Goal: Task Accomplishment & Management: Complete application form

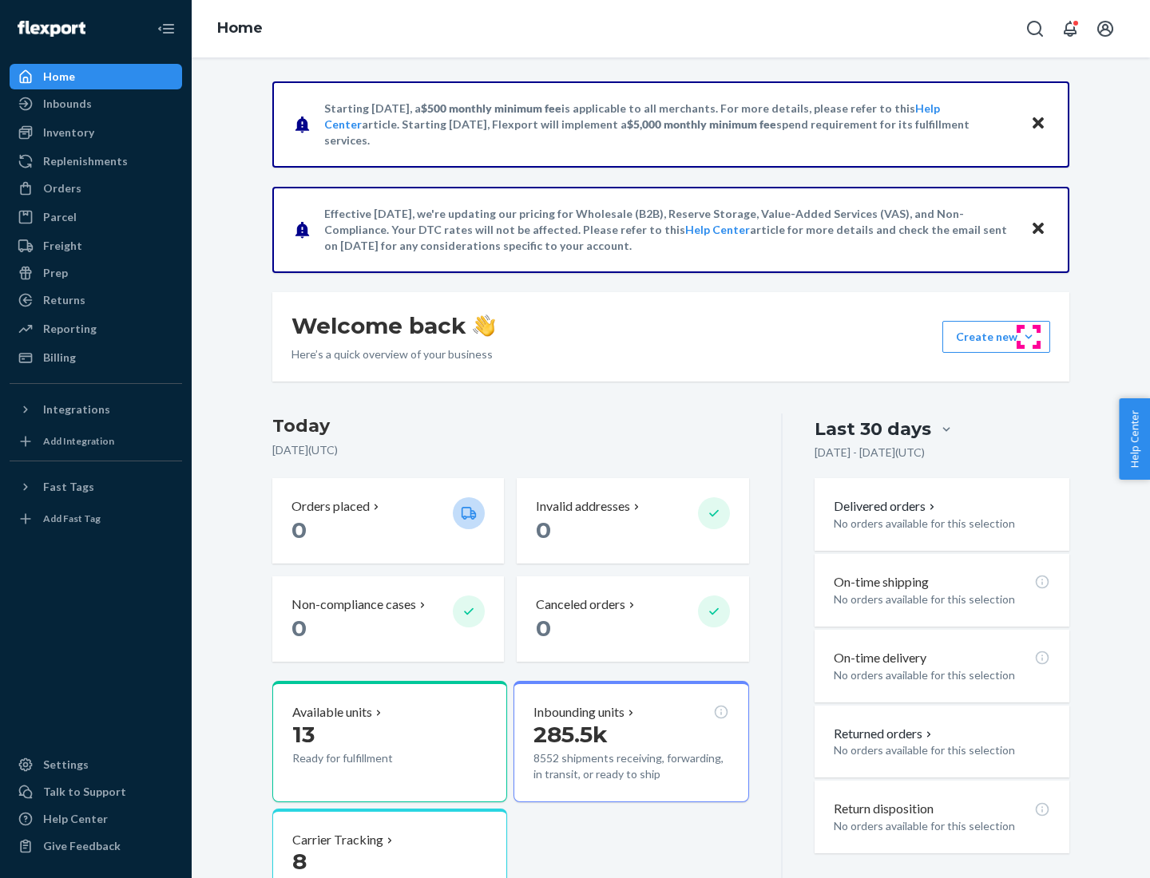
click at [1028, 337] on button "Create new Create new inbound Create new order Create new product" at bounding box center [996, 337] width 108 height 32
click at [96, 104] on div "Inbounds" at bounding box center [95, 104] width 169 height 22
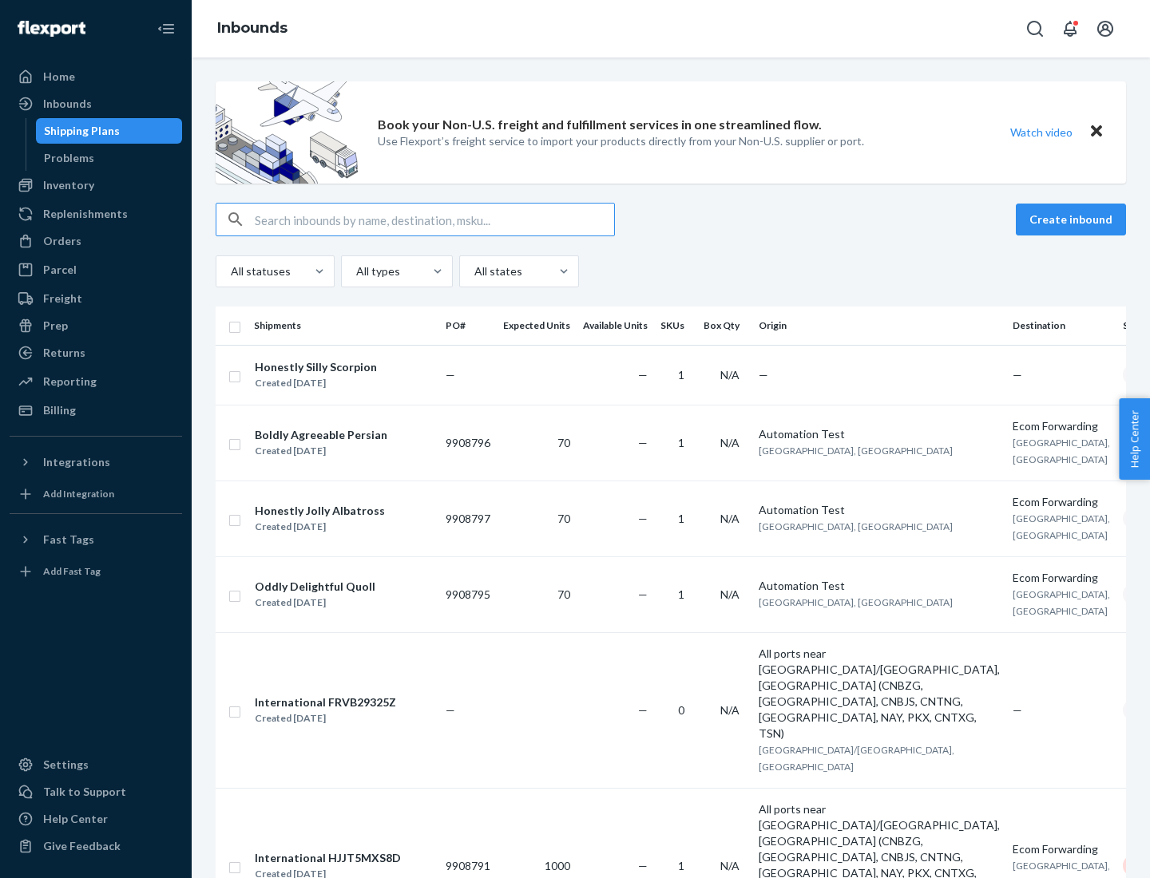
click at [1073, 220] on button "Create inbound" at bounding box center [1071, 220] width 110 height 32
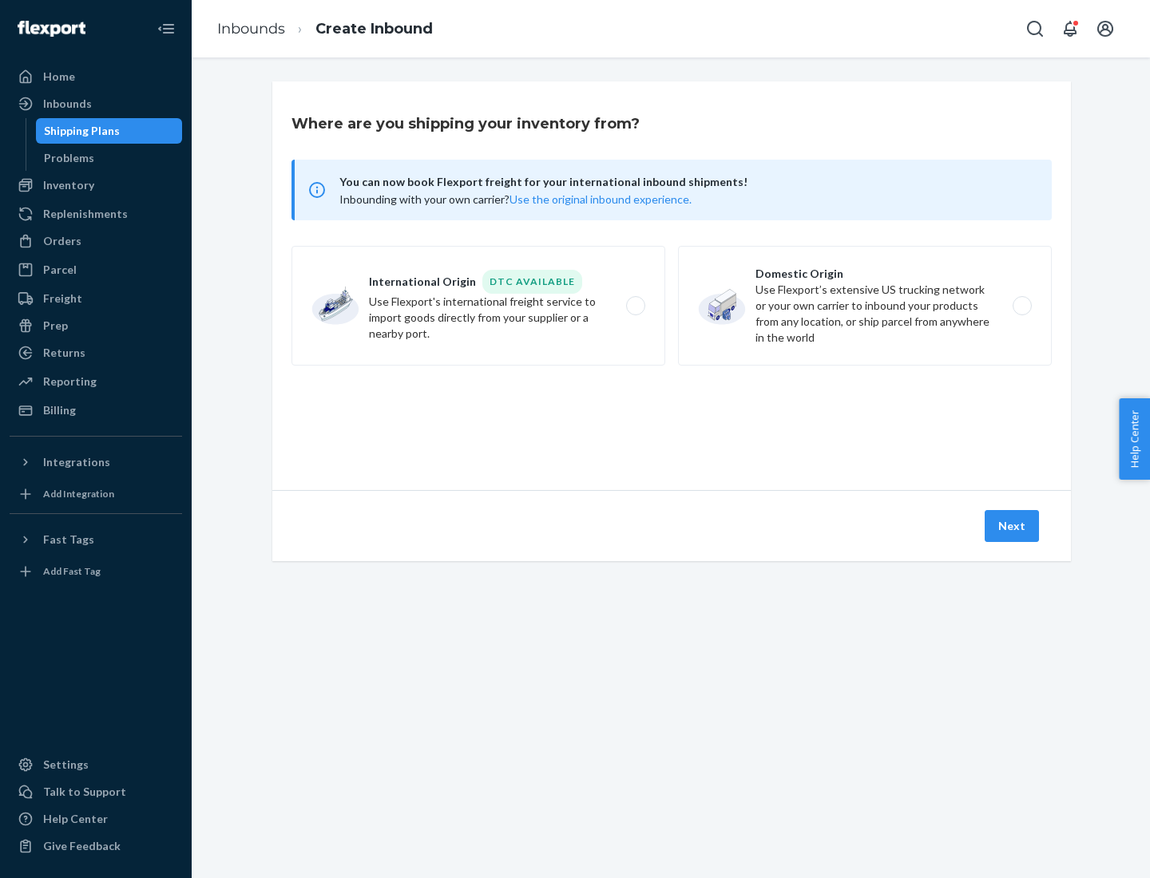
click at [865, 306] on label "Domestic Origin Use Flexport’s extensive US trucking network or your own carrie…" at bounding box center [865, 306] width 374 height 120
click at [1021, 306] on input "Domestic Origin Use Flexport’s extensive US trucking network or your own carrie…" at bounding box center [1026, 306] width 10 height 10
radio input "true"
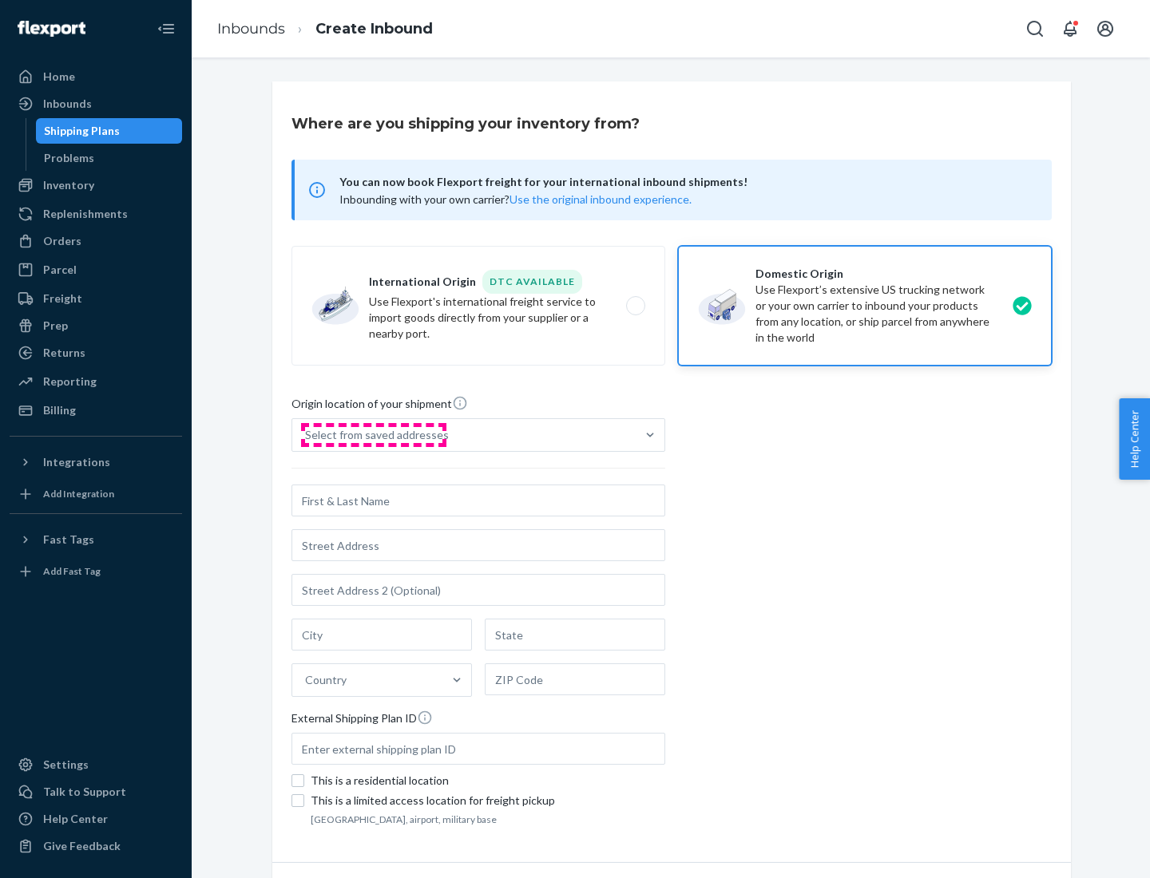
click at [373, 435] on div "Select from saved addresses" at bounding box center [377, 435] width 144 height 16
click at [307, 435] on input "Select from saved addresses" at bounding box center [306, 435] width 2 height 16
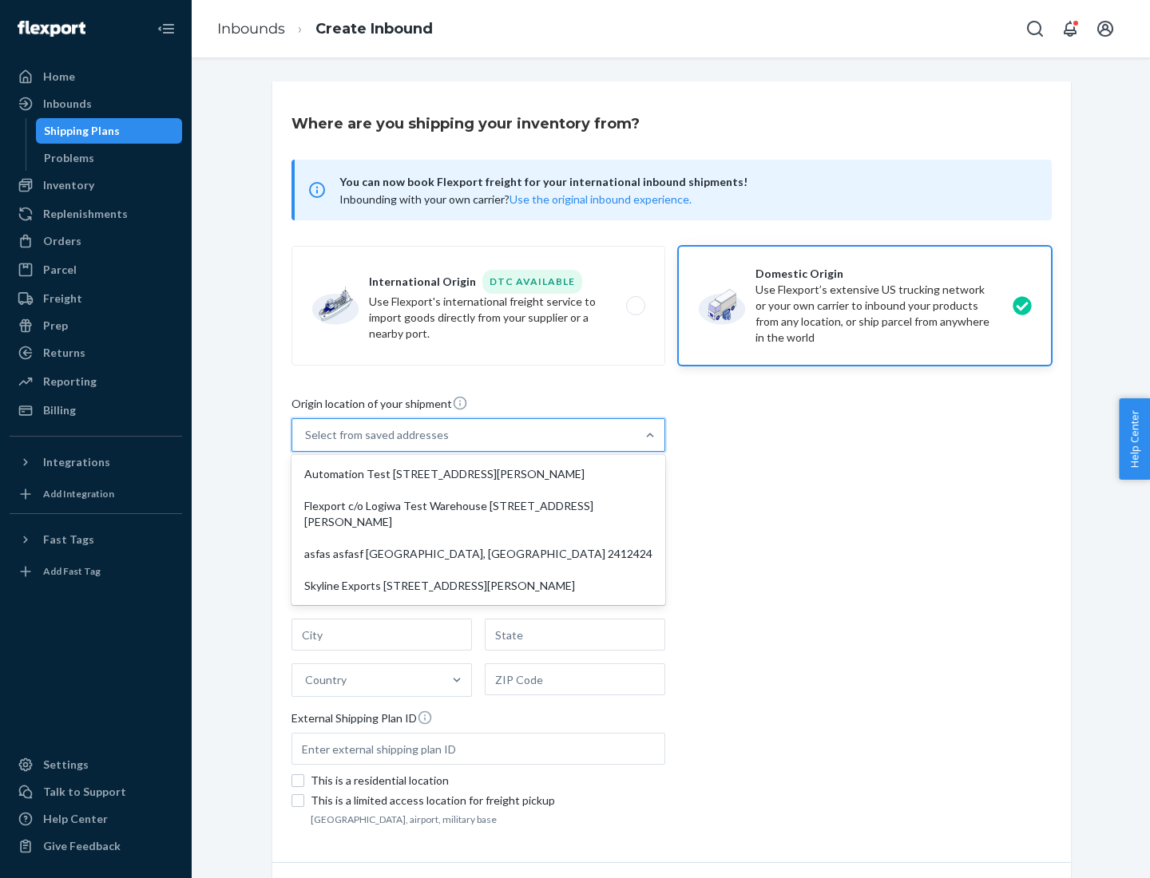
scroll to position [6, 0]
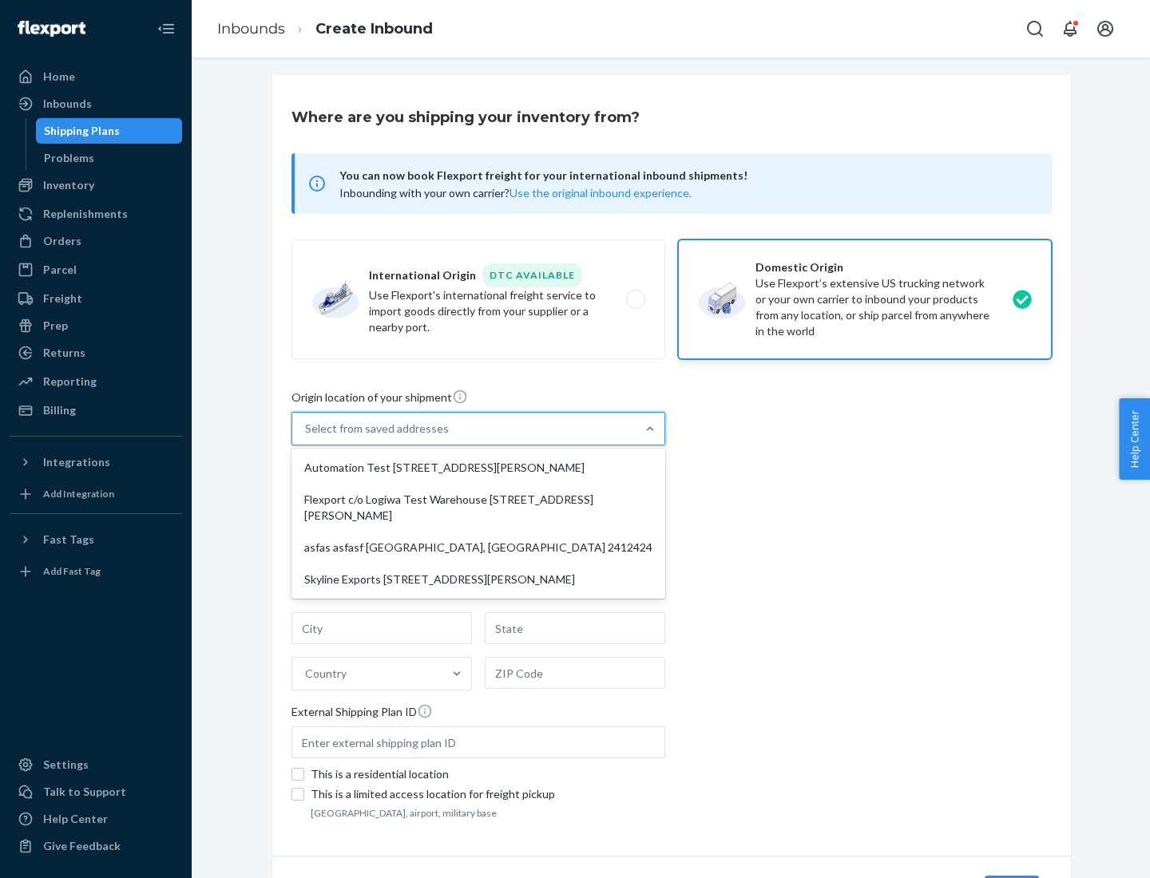
click at [478, 468] on div "Automation Test [STREET_ADDRESS][PERSON_NAME]" at bounding box center [478, 468] width 367 height 32
click at [307, 437] on input "option Automation Test [STREET_ADDRESS][PERSON_NAME] focused, 1 of 4. 4 results…" at bounding box center [306, 429] width 2 height 16
type input "Automation Test"
type input "9th Floor"
type input "[GEOGRAPHIC_DATA]"
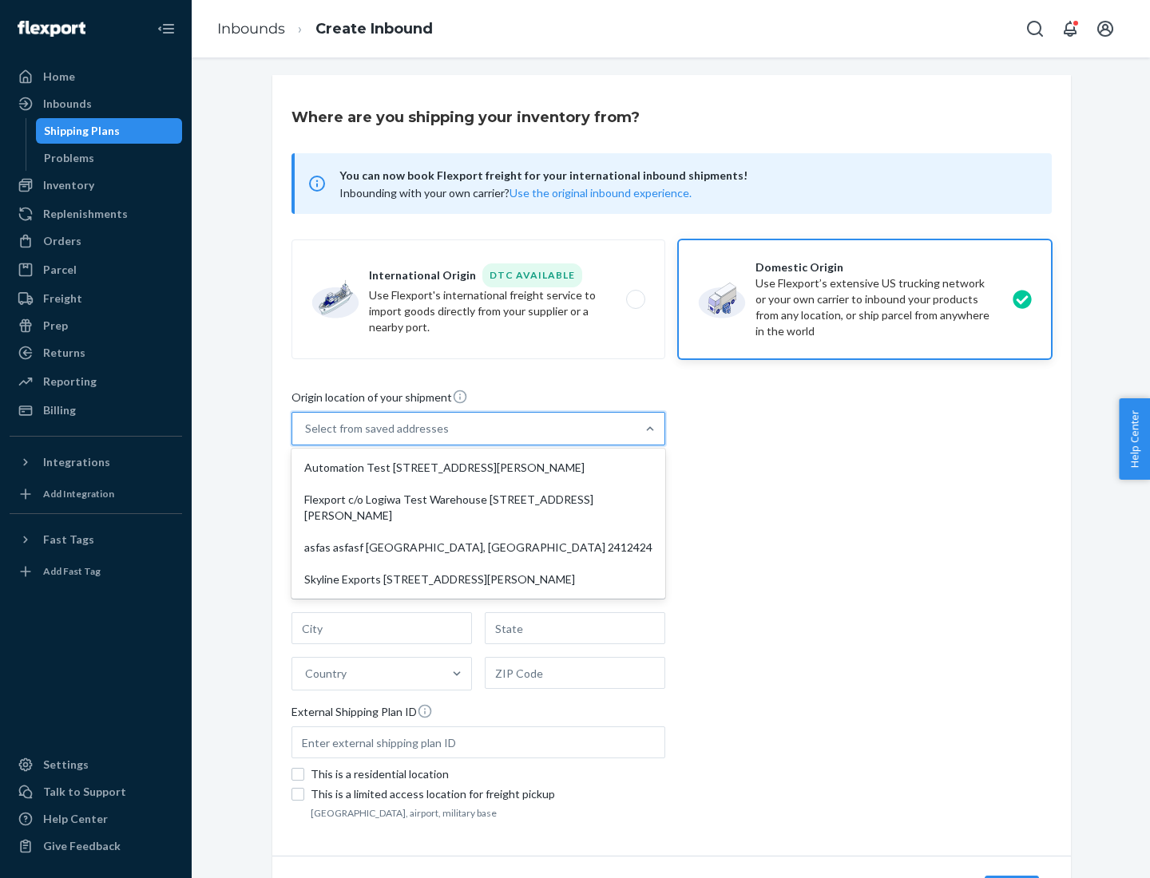
type input "CA"
type input "94104"
type input "[STREET_ADDRESS][PERSON_NAME]"
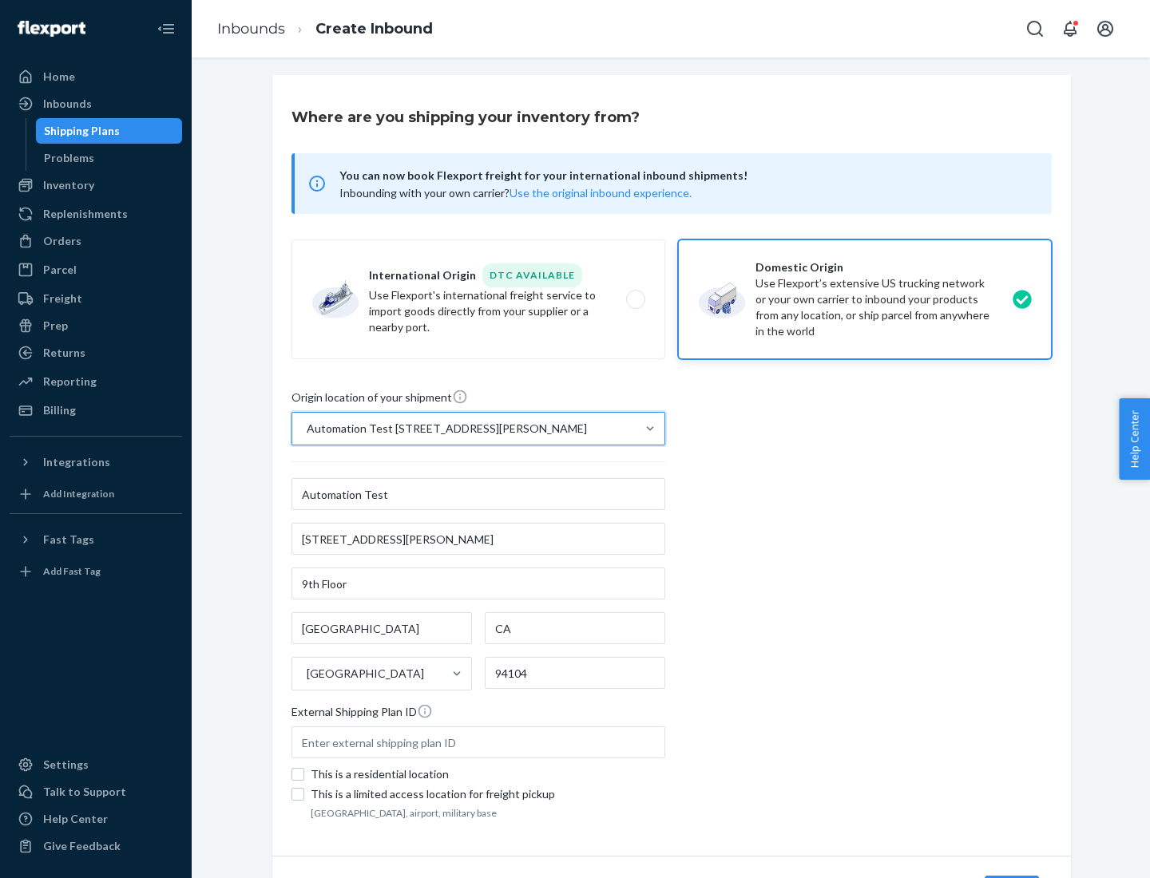
scroll to position [93, 0]
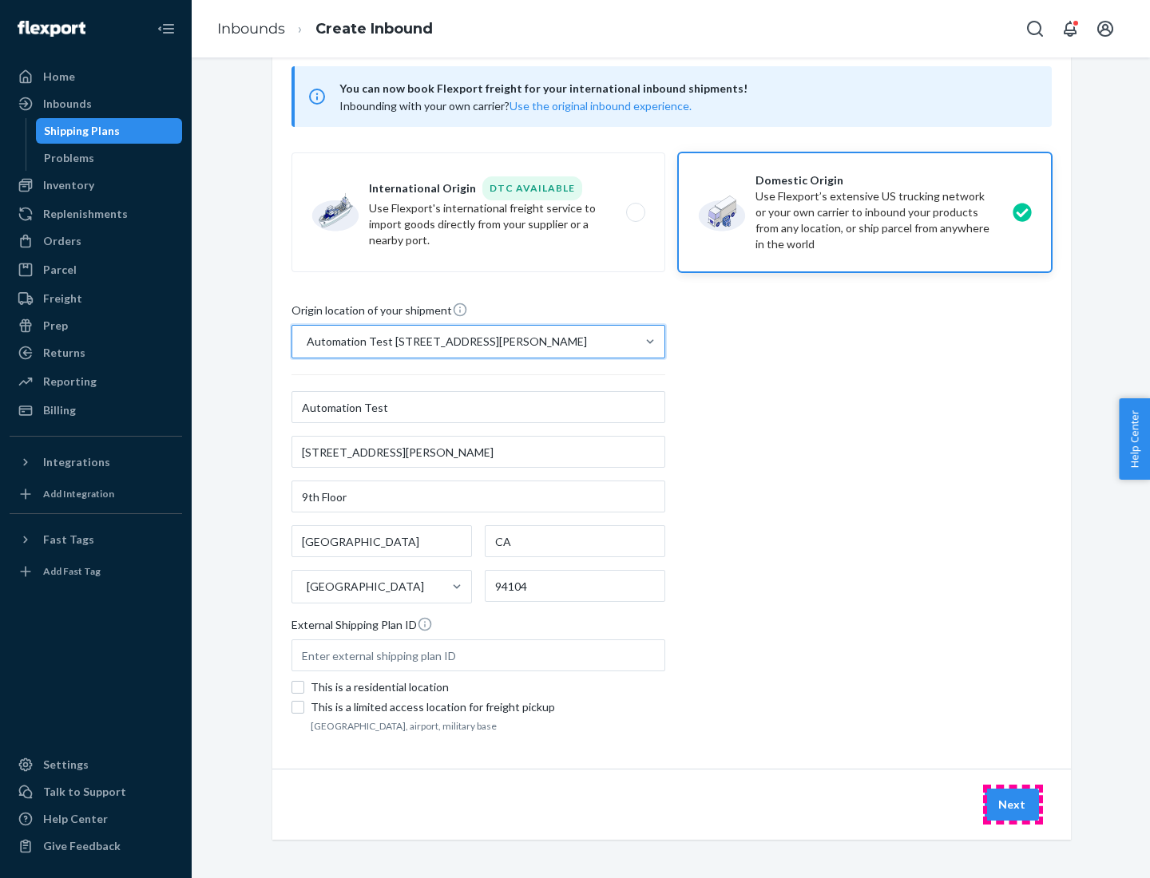
click at [1012, 805] on button "Next" at bounding box center [1011, 805] width 54 height 32
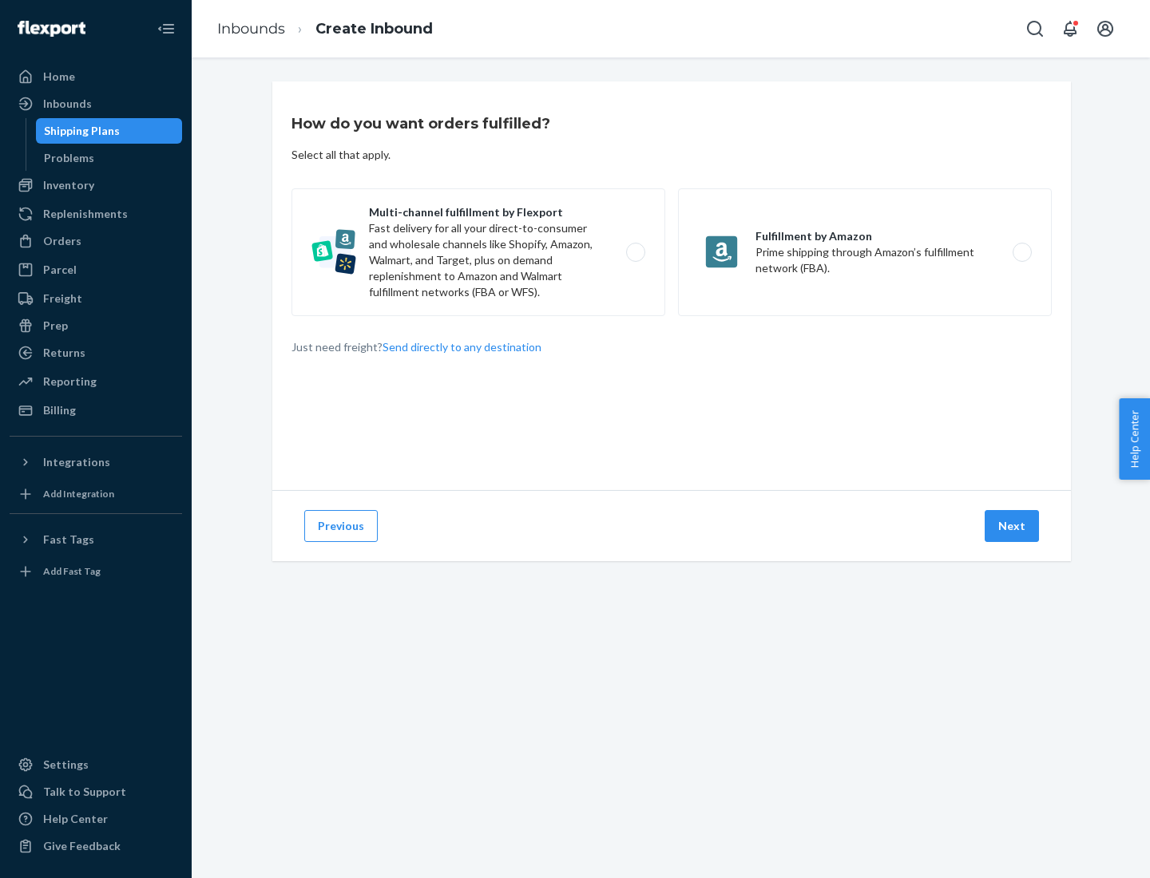
click at [478, 252] on label "Multi-channel fulfillment by Flexport Fast delivery for all your direct-to-cons…" at bounding box center [478, 252] width 374 height 128
click at [635, 252] on input "Multi-channel fulfillment by Flexport Fast delivery for all your direct-to-cons…" at bounding box center [640, 253] width 10 height 10
radio input "true"
click at [1012, 526] on button "Next" at bounding box center [1011, 526] width 54 height 32
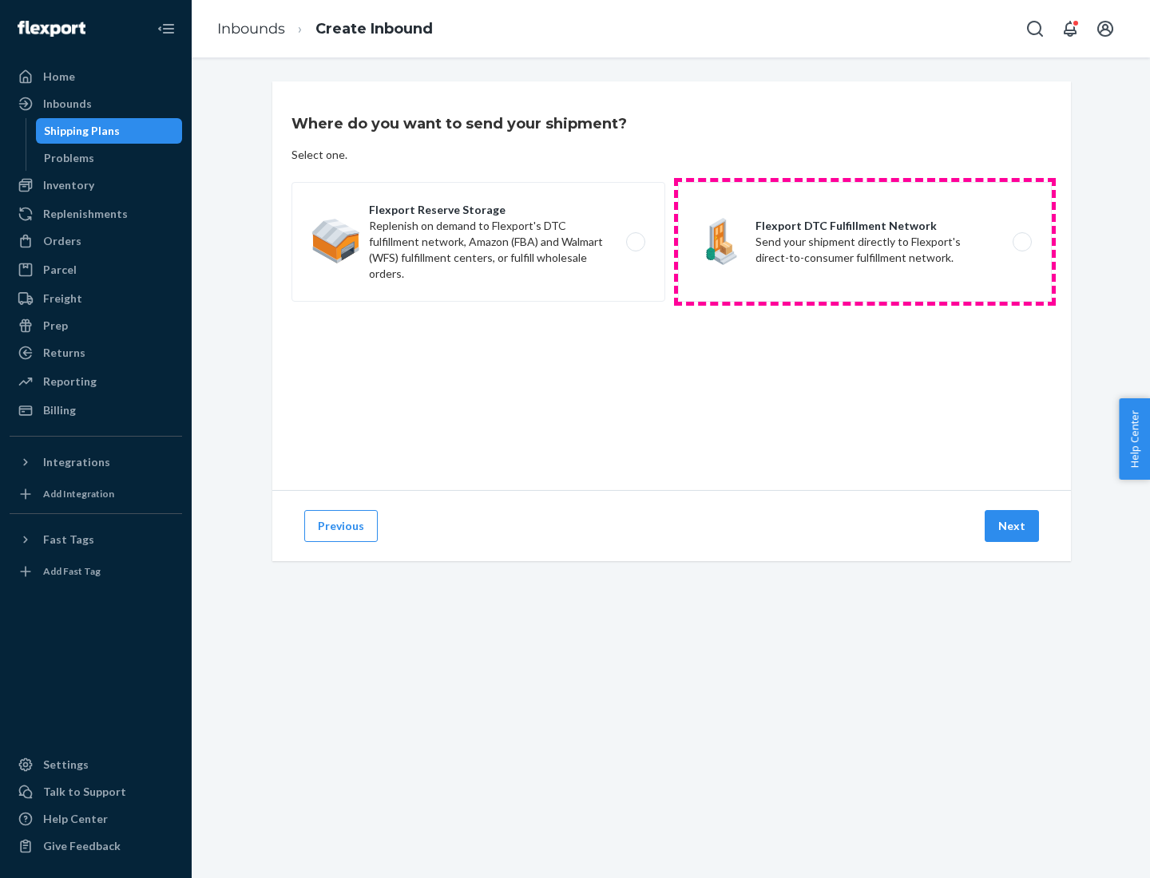
click at [865, 242] on label "Flexport DTC Fulfillment Network Send your shipment directly to Flexport's dire…" at bounding box center [865, 242] width 374 height 120
click at [1021, 242] on input "Flexport DTC Fulfillment Network Send your shipment directly to Flexport's dire…" at bounding box center [1026, 242] width 10 height 10
radio input "true"
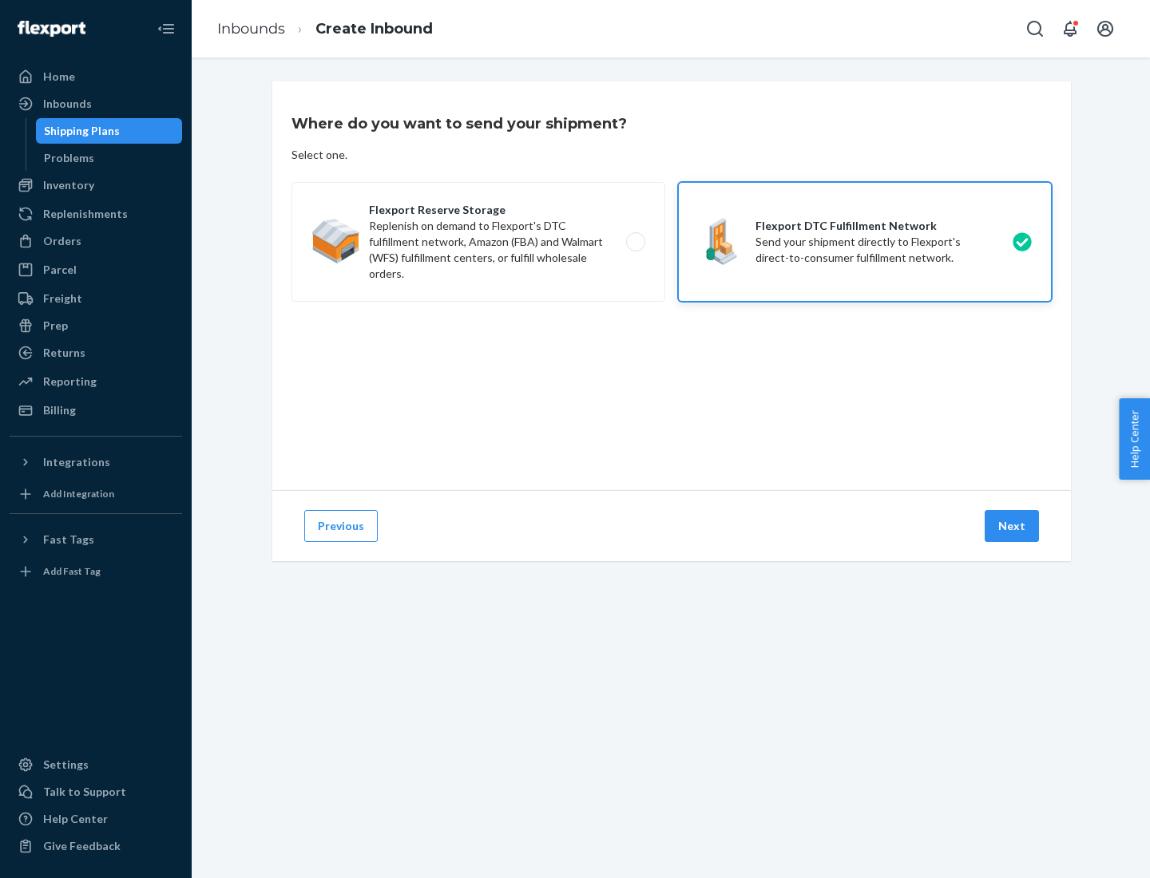
click at [1012, 526] on button "Next" at bounding box center [1011, 526] width 54 height 32
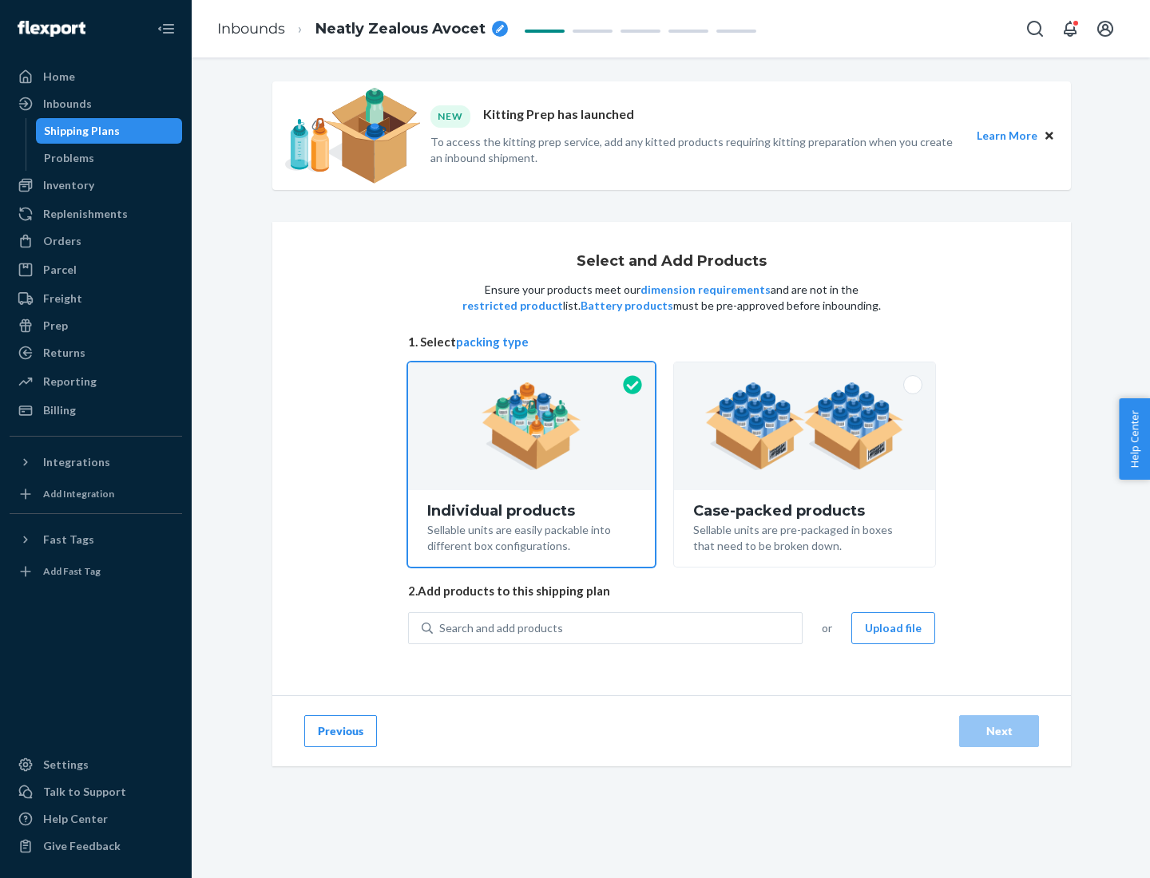
click at [805, 426] on img at bounding box center [804, 426] width 199 height 88
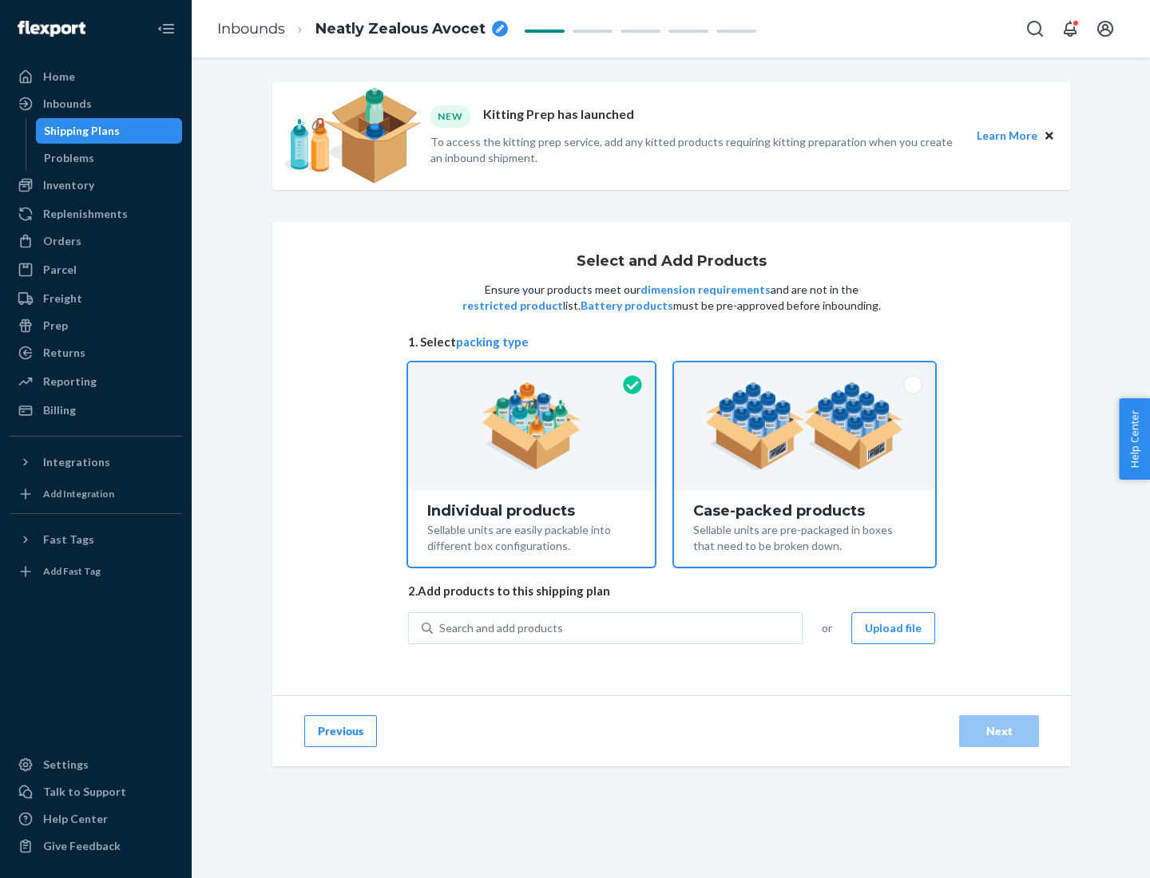
click at [805, 373] on input "Case-packed products Sellable units are pre-packaged in boxes that need to be b…" at bounding box center [804, 367] width 10 height 10
radio input "true"
radio input "false"
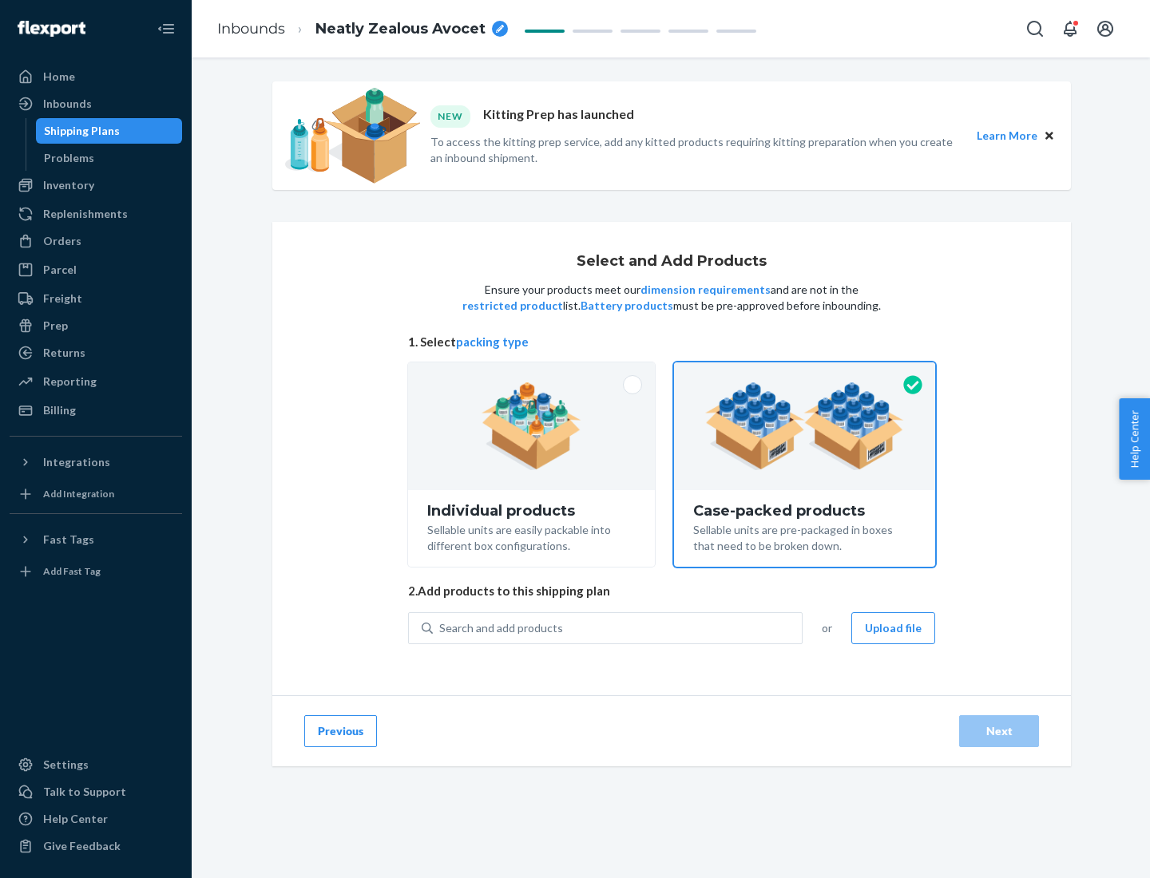
click at [618, 628] on div "Search and add products" at bounding box center [617, 628] width 369 height 29
click at [441, 628] on input "Search and add products" at bounding box center [440, 628] width 2 height 16
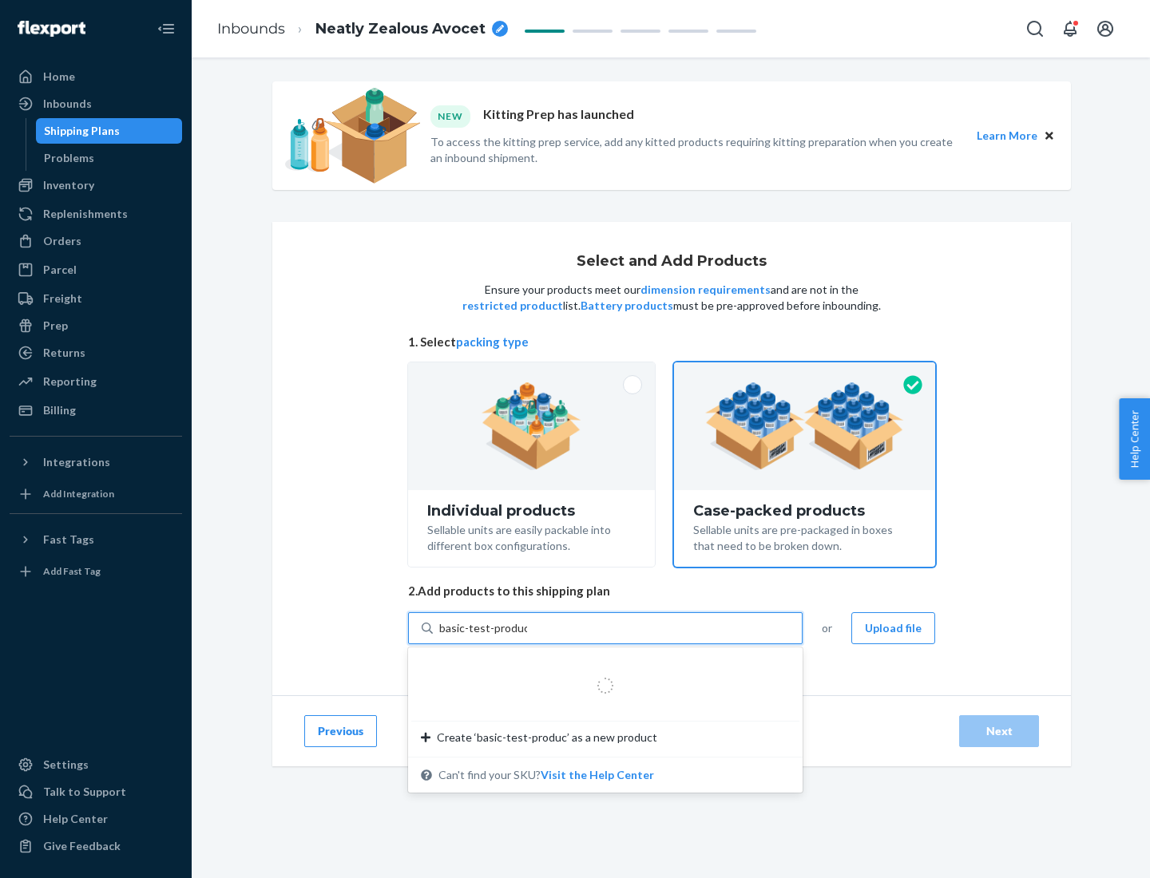
type input "basic-test-product-1"
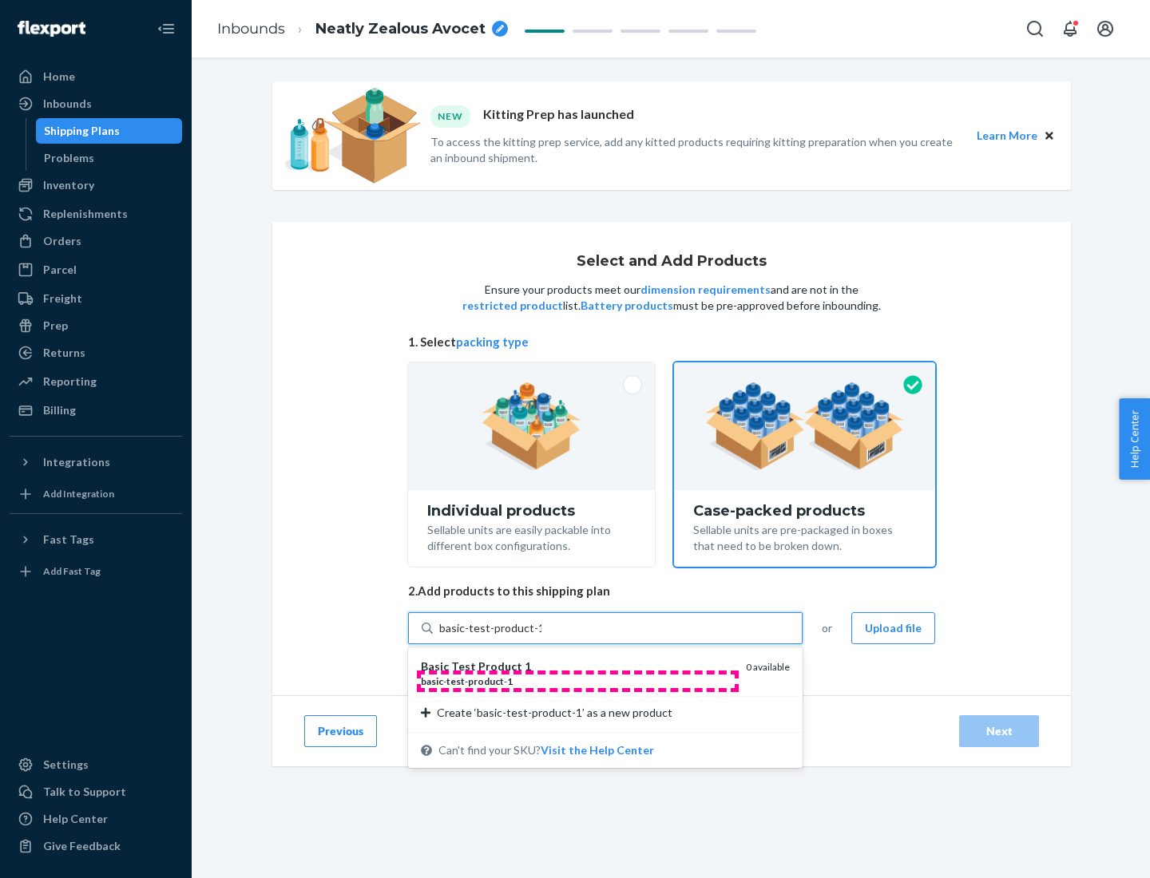
click at [577, 681] on div "basic - test - product - 1" at bounding box center [577, 682] width 312 height 14
click at [541, 636] on input "basic-test-product-1" at bounding box center [490, 628] width 102 height 16
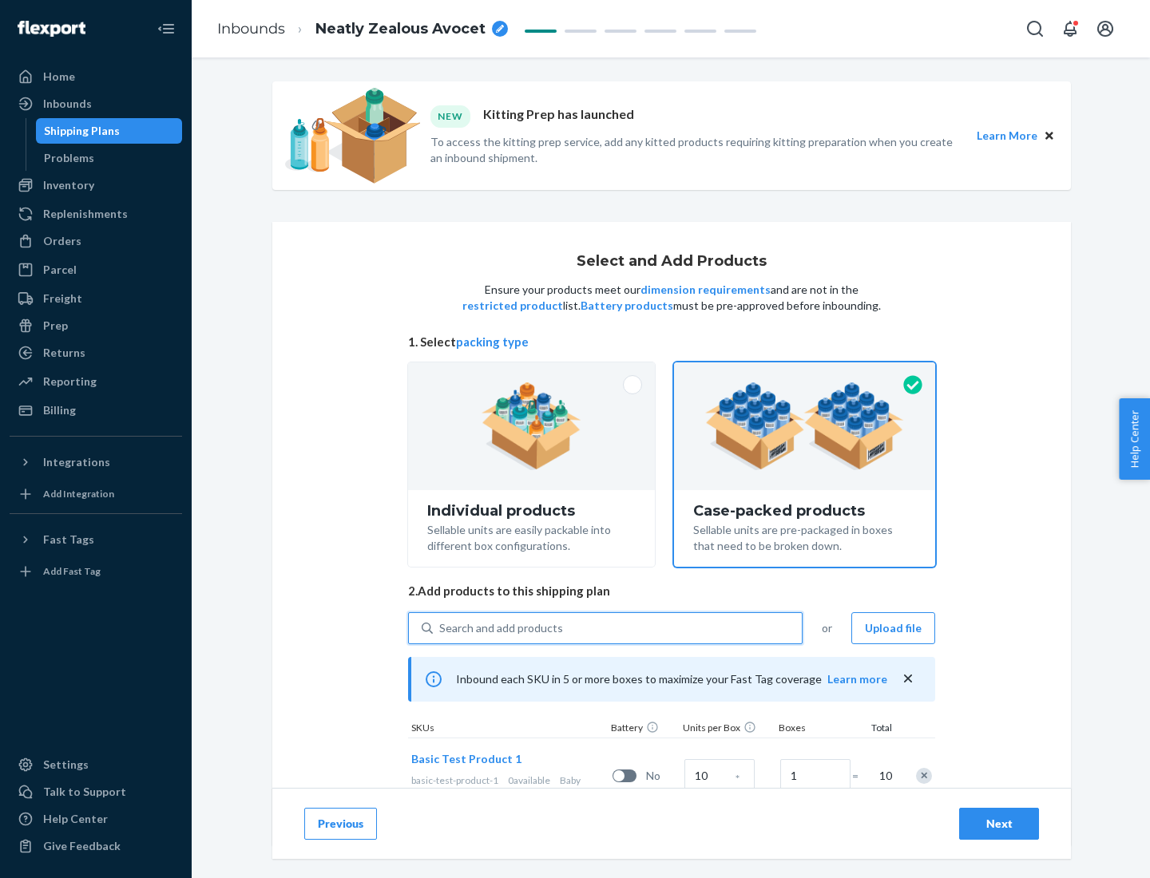
scroll to position [57, 0]
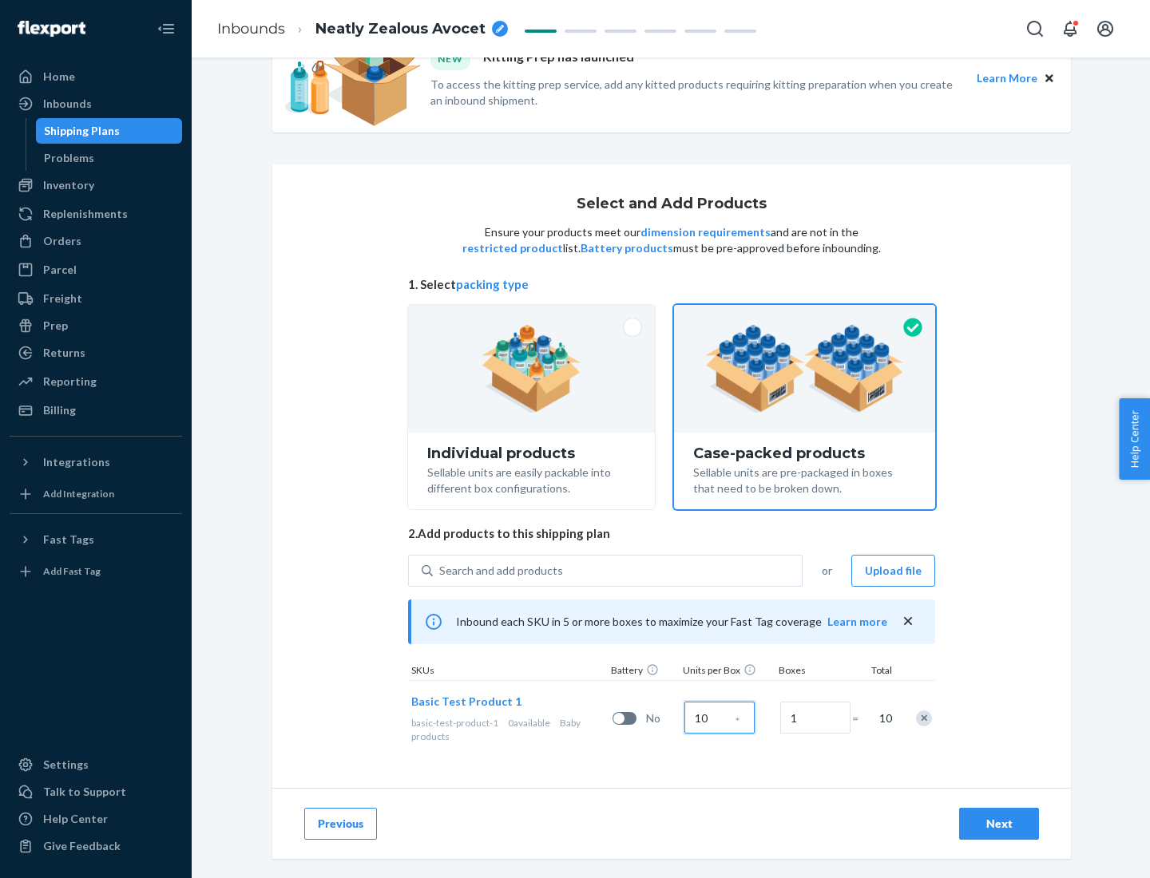
type input "10"
type input "7"
click at [999, 824] on div "Next" at bounding box center [998, 824] width 53 height 16
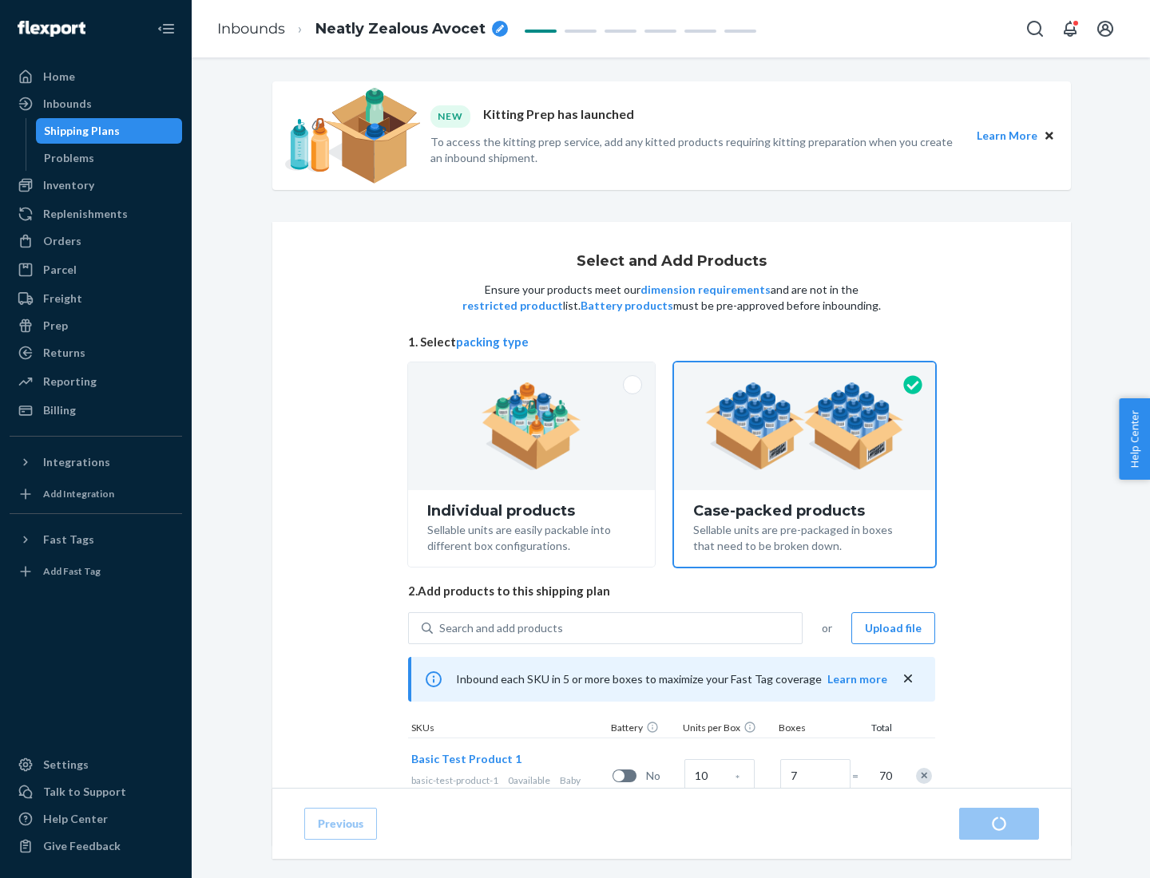
radio input "true"
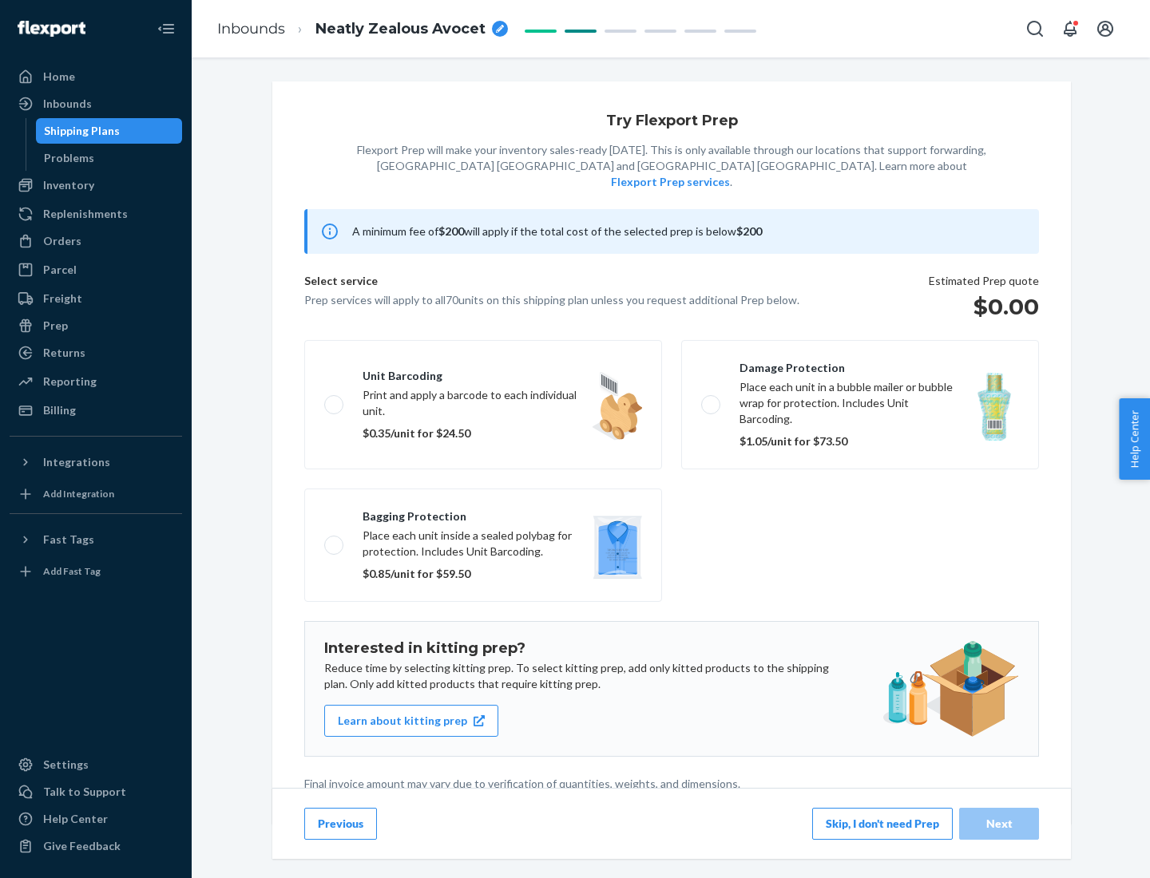
scroll to position [4, 0]
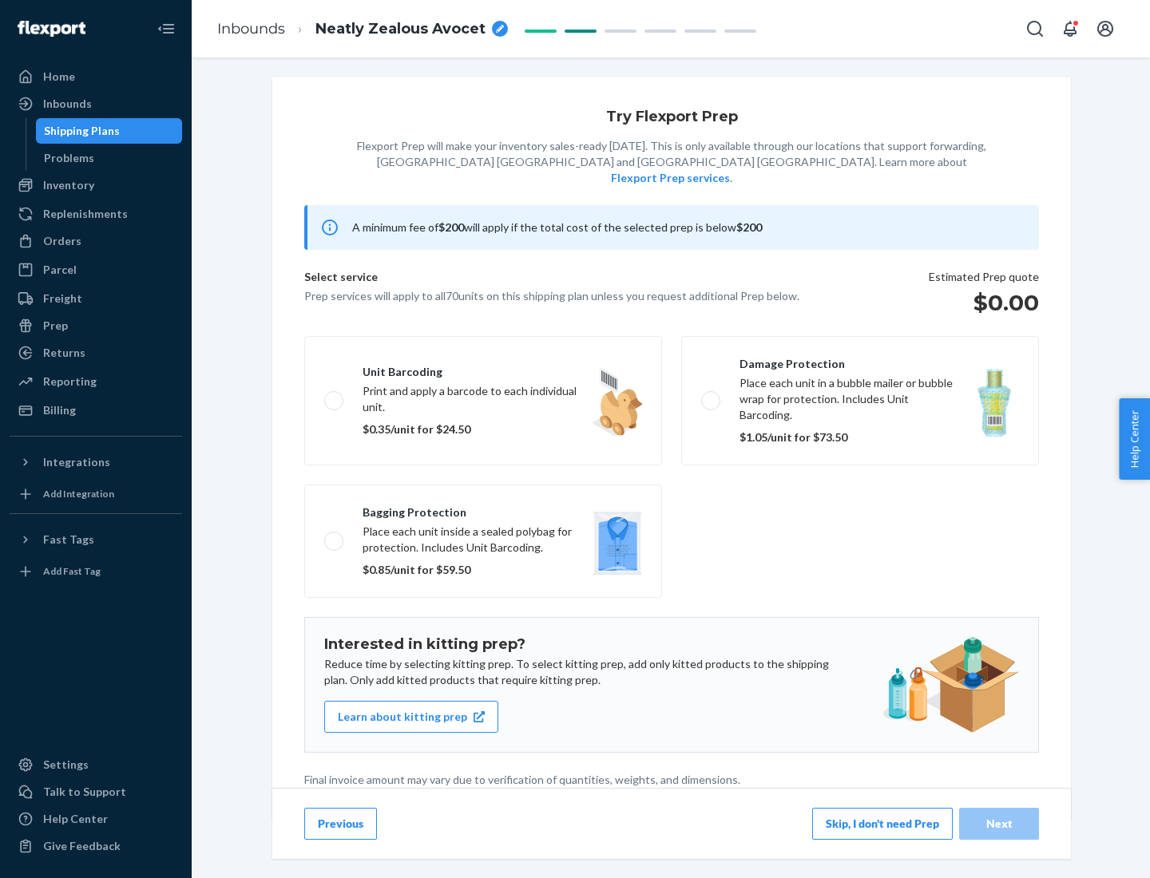
click at [483, 509] on label "Bagging protection Place each unit inside a sealed polybag for protection. Incl…" at bounding box center [483, 541] width 358 height 113
click at [335, 536] on input "Bagging protection Place each unit inside a sealed polybag for protection. Incl…" at bounding box center [329, 541] width 10 height 10
checkbox input "true"
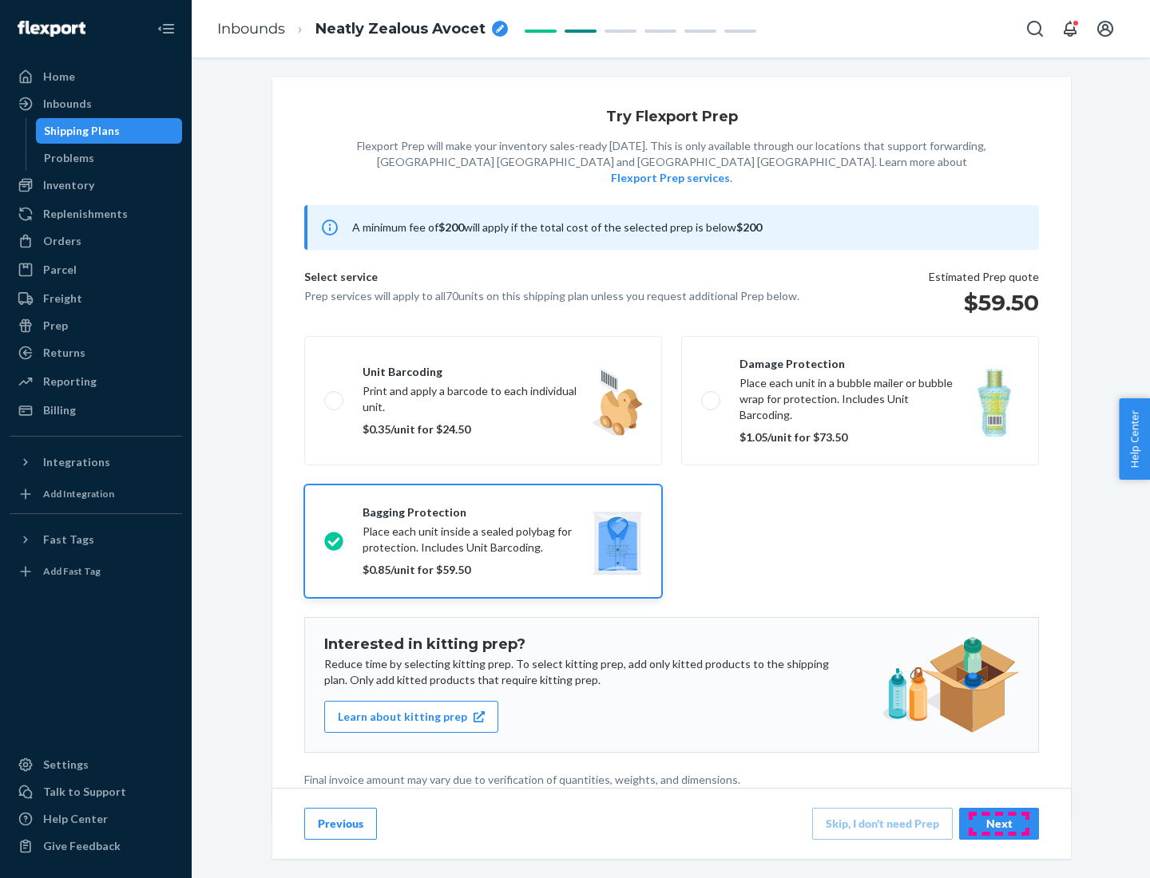
click at [999, 823] on div "Next" at bounding box center [998, 824] width 53 height 16
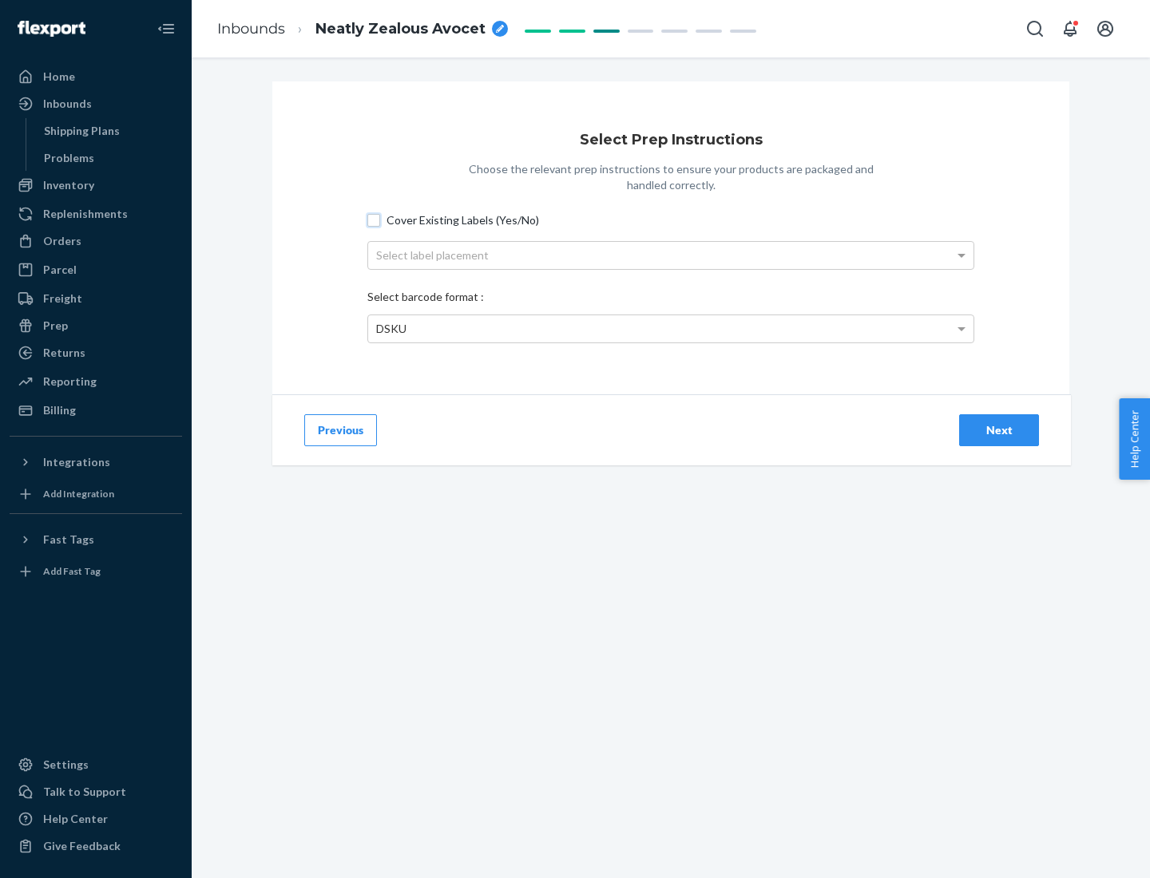
click at [374, 220] on input "Cover Existing Labels (Yes/No)" at bounding box center [373, 220] width 13 height 13
checkbox input "true"
click at [671, 255] on div "Select label placement" at bounding box center [670, 255] width 605 height 27
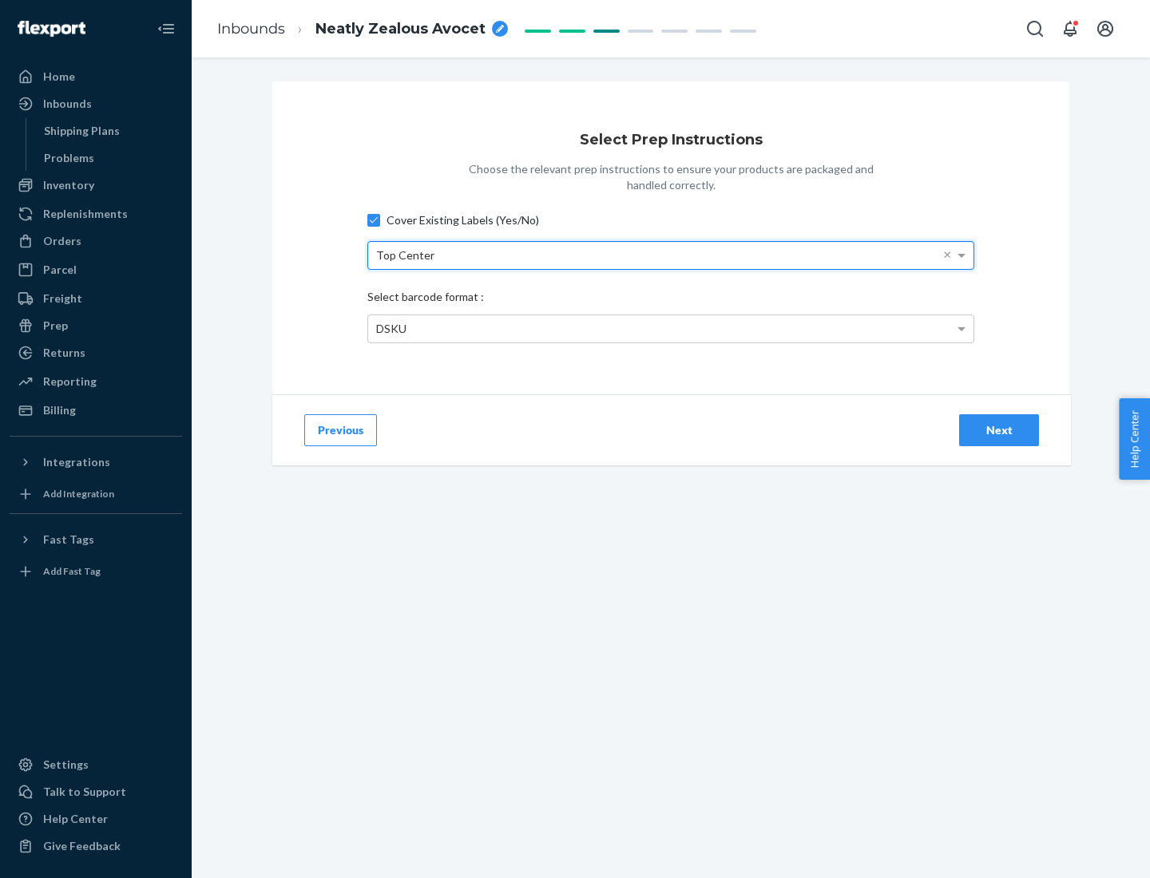
click at [671, 328] on div "DSKU" at bounding box center [670, 328] width 605 height 27
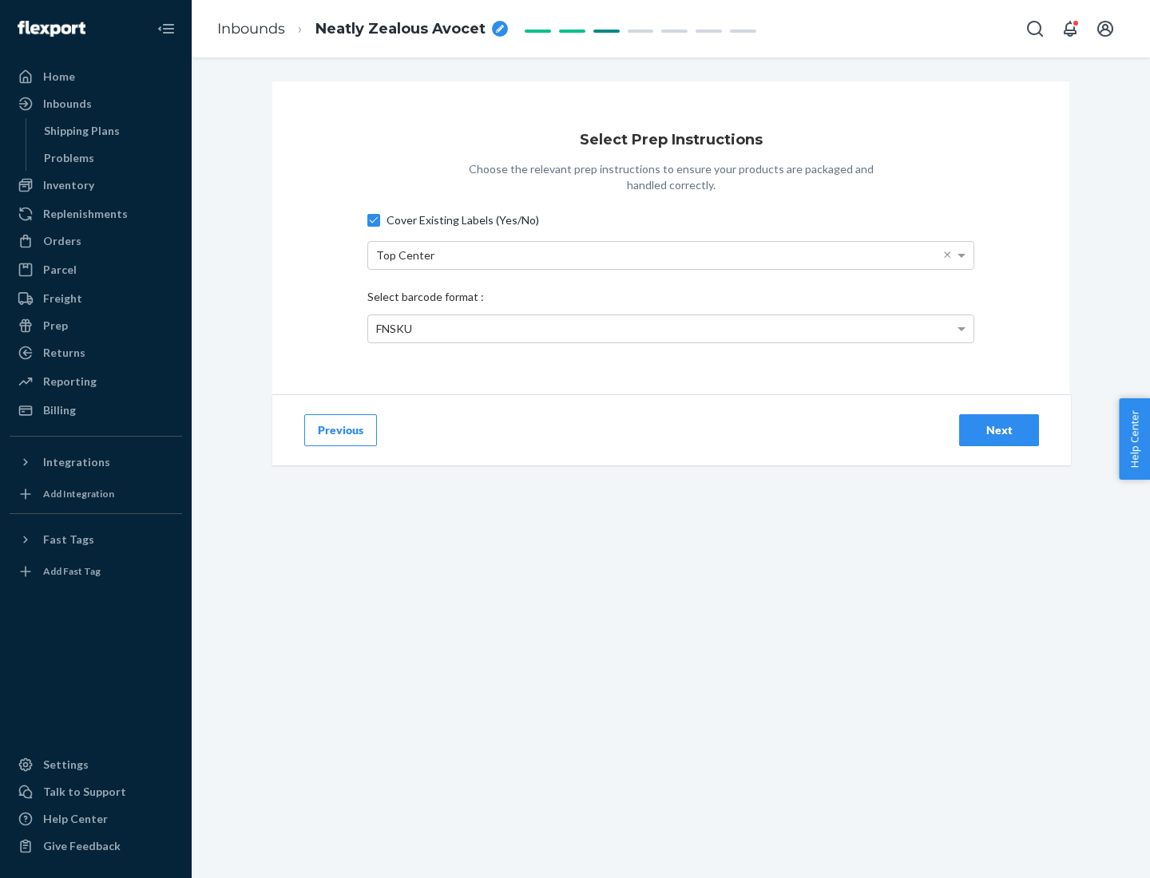
click at [999, 430] on div "Next" at bounding box center [998, 430] width 53 height 16
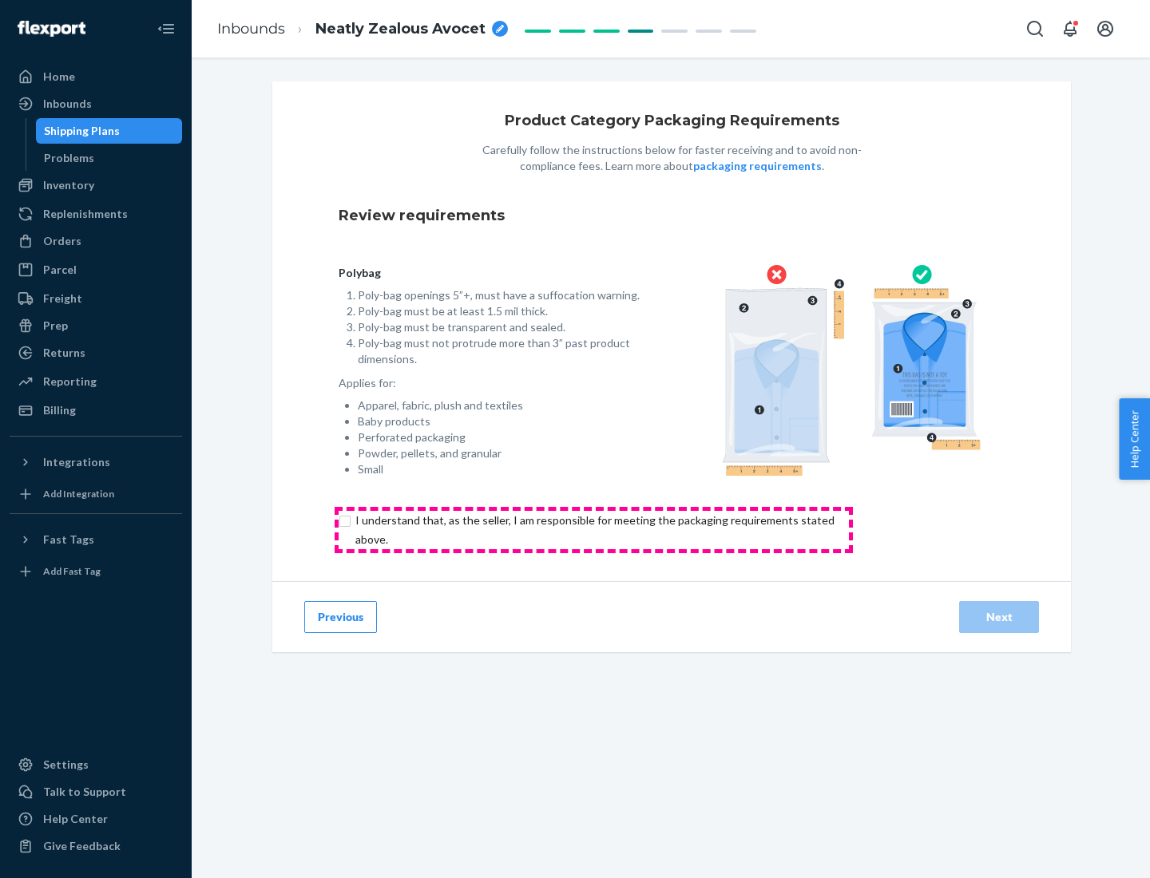
click at [593, 529] on input "checkbox" at bounding box center [604, 530] width 531 height 38
checkbox input "true"
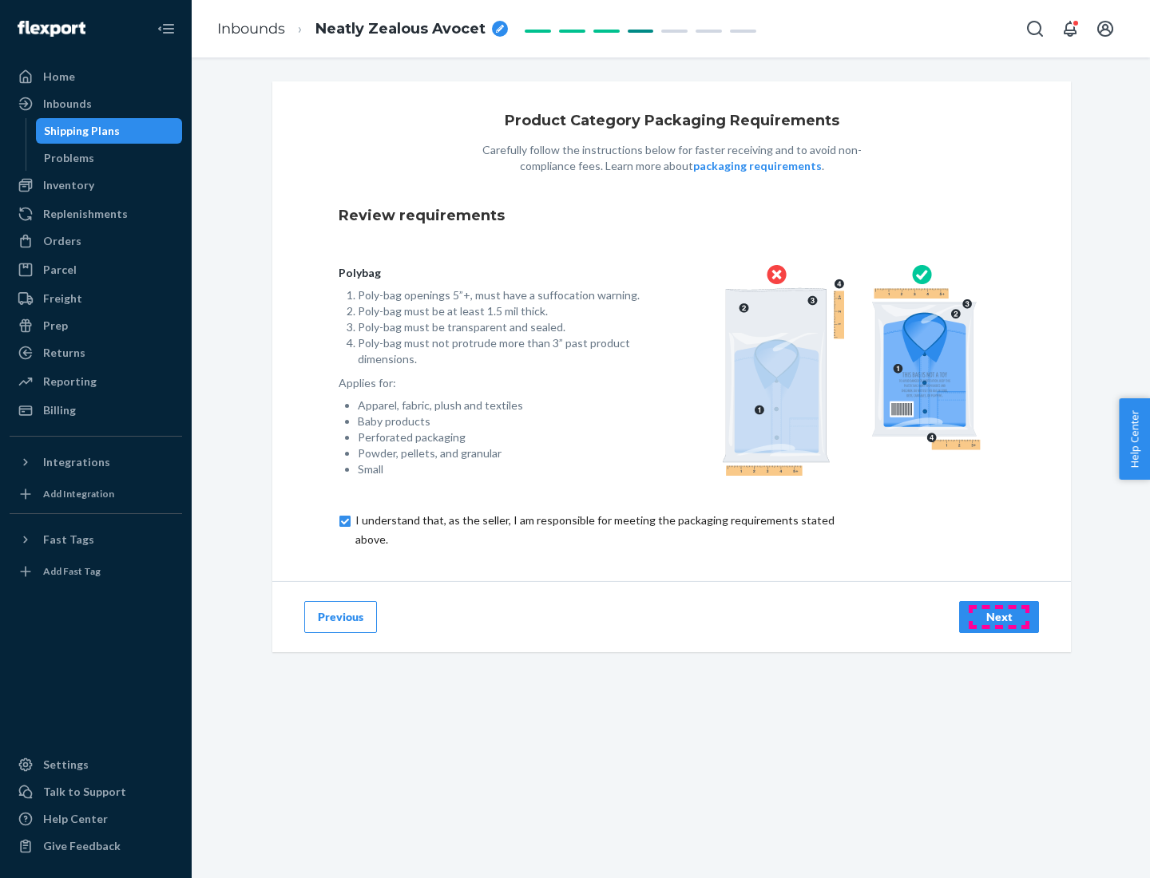
click at [999, 616] on div "Next" at bounding box center [998, 617] width 53 height 16
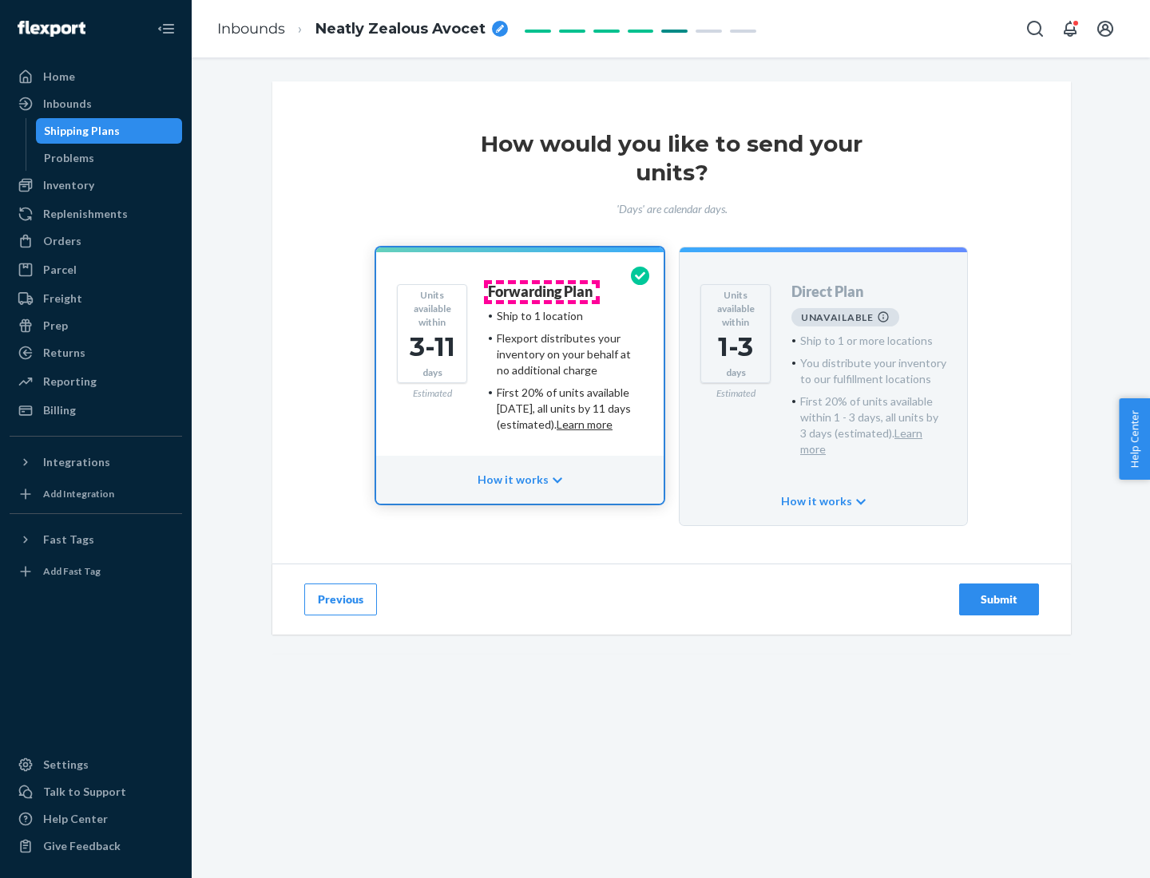
click at [541, 291] on h4 "Forwarding Plan" at bounding box center [540, 292] width 105 height 16
click at [999, 592] on div "Submit" at bounding box center [998, 600] width 53 height 16
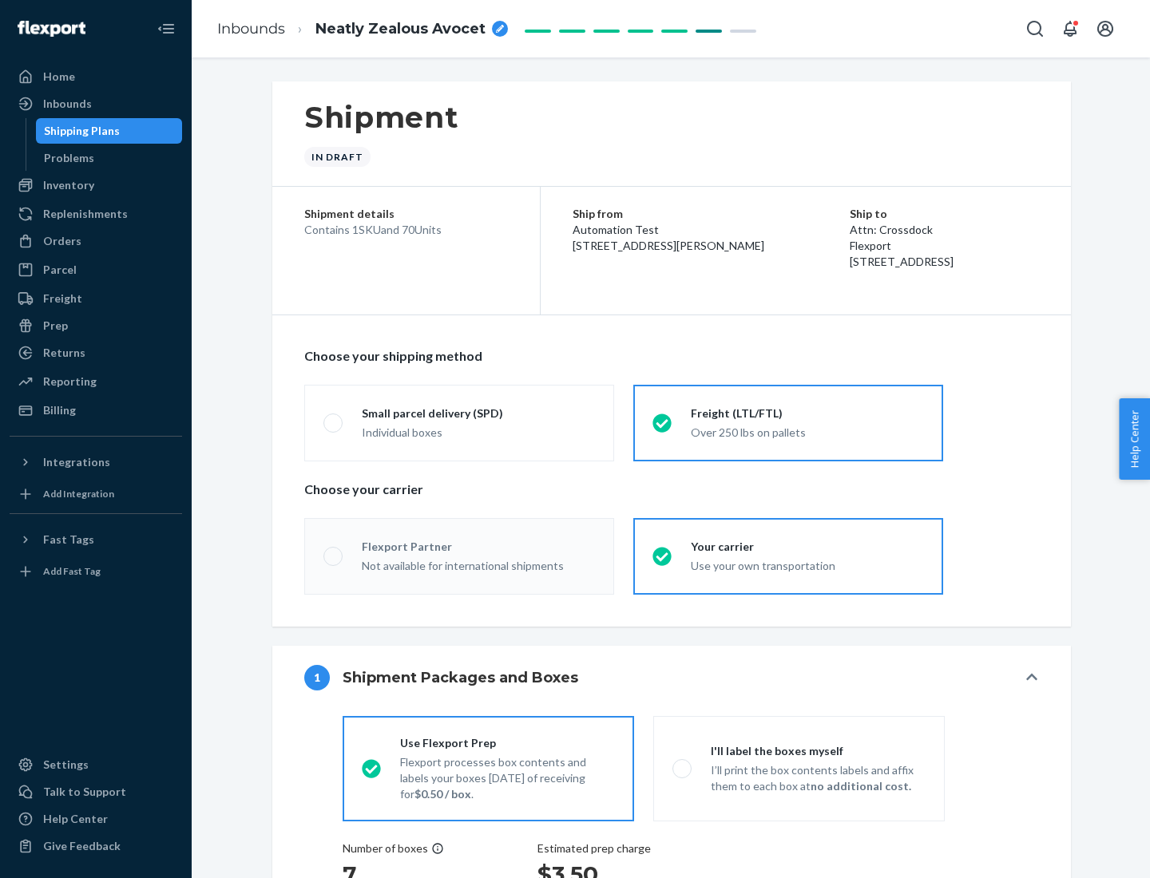
radio input "true"
radio input "false"
radio input "true"
radio input "false"
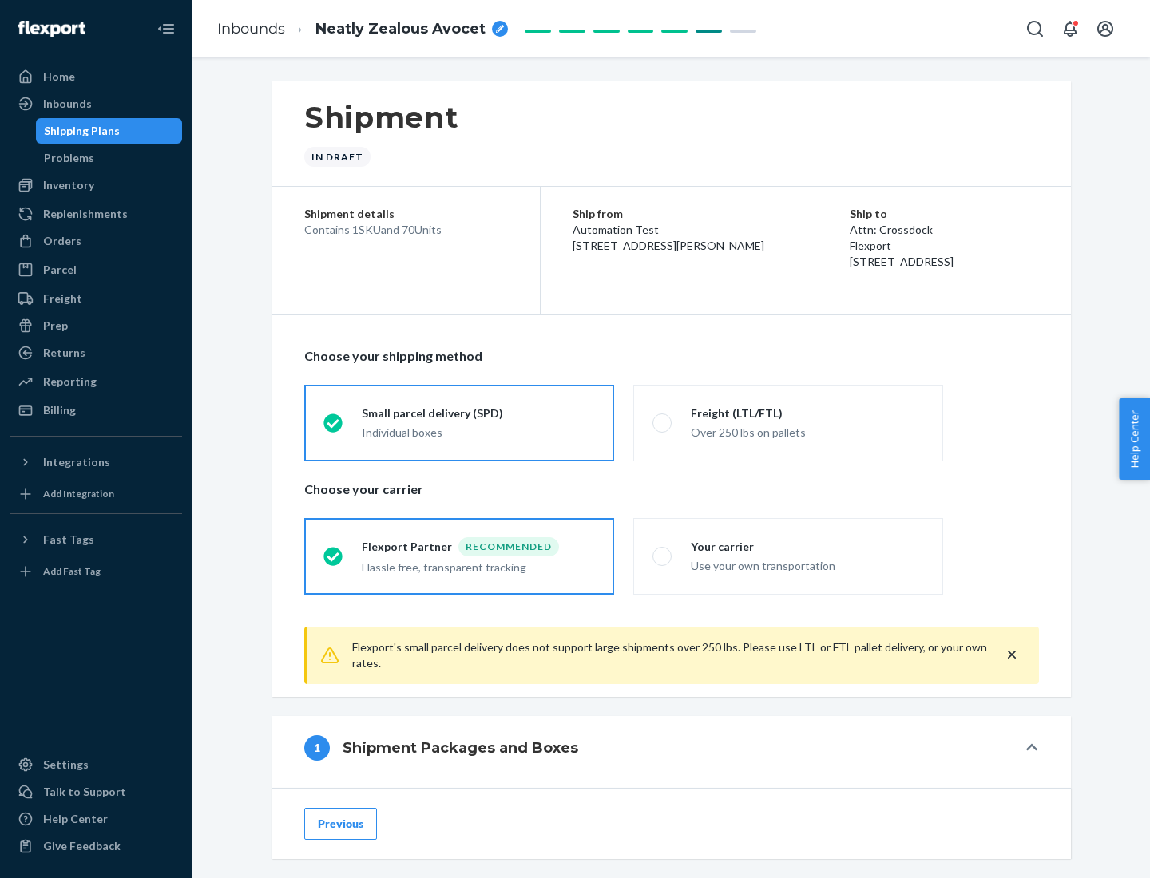
click at [788, 422] on div "Over 250 lbs on pallets" at bounding box center [807, 431] width 233 height 19
click at [663, 422] on input "Freight (LTL/FTL) Over 250 lbs on pallets" at bounding box center [657, 423] width 10 height 10
radio input "true"
radio input "false"
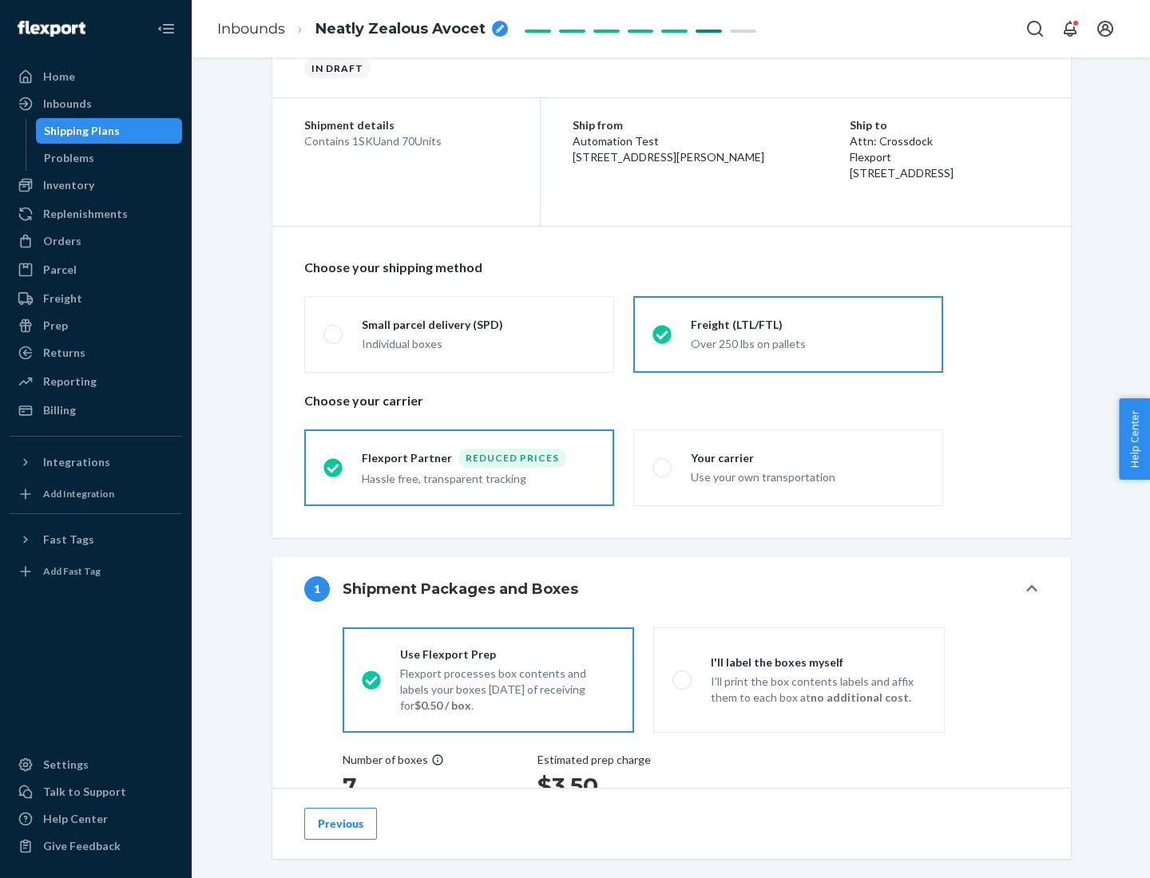
click at [788, 467] on div "Use your own transportation" at bounding box center [807, 475] width 233 height 19
click at [663, 467] on input "Your carrier Use your own transportation" at bounding box center [657, 467] width 10 height 10
radio input "true"
radio input "false"
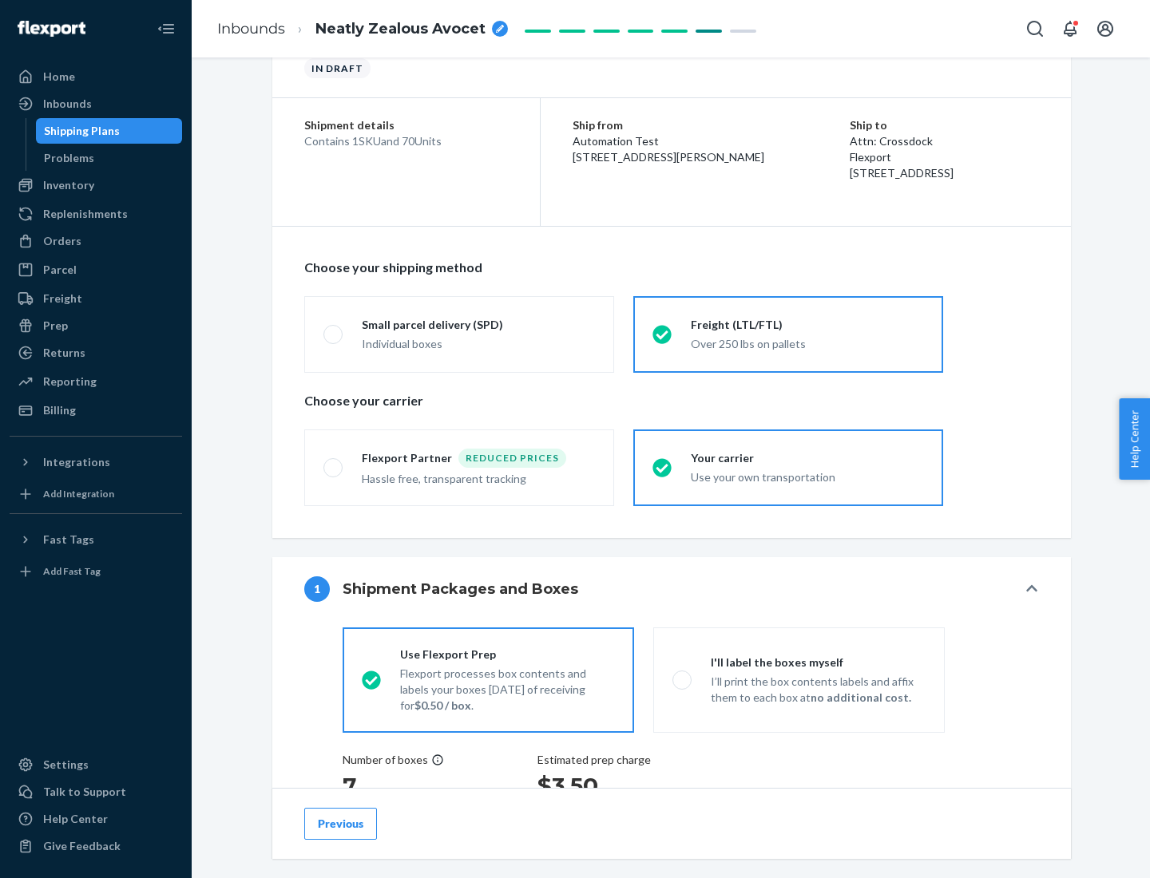
scroll to position [301, 0]
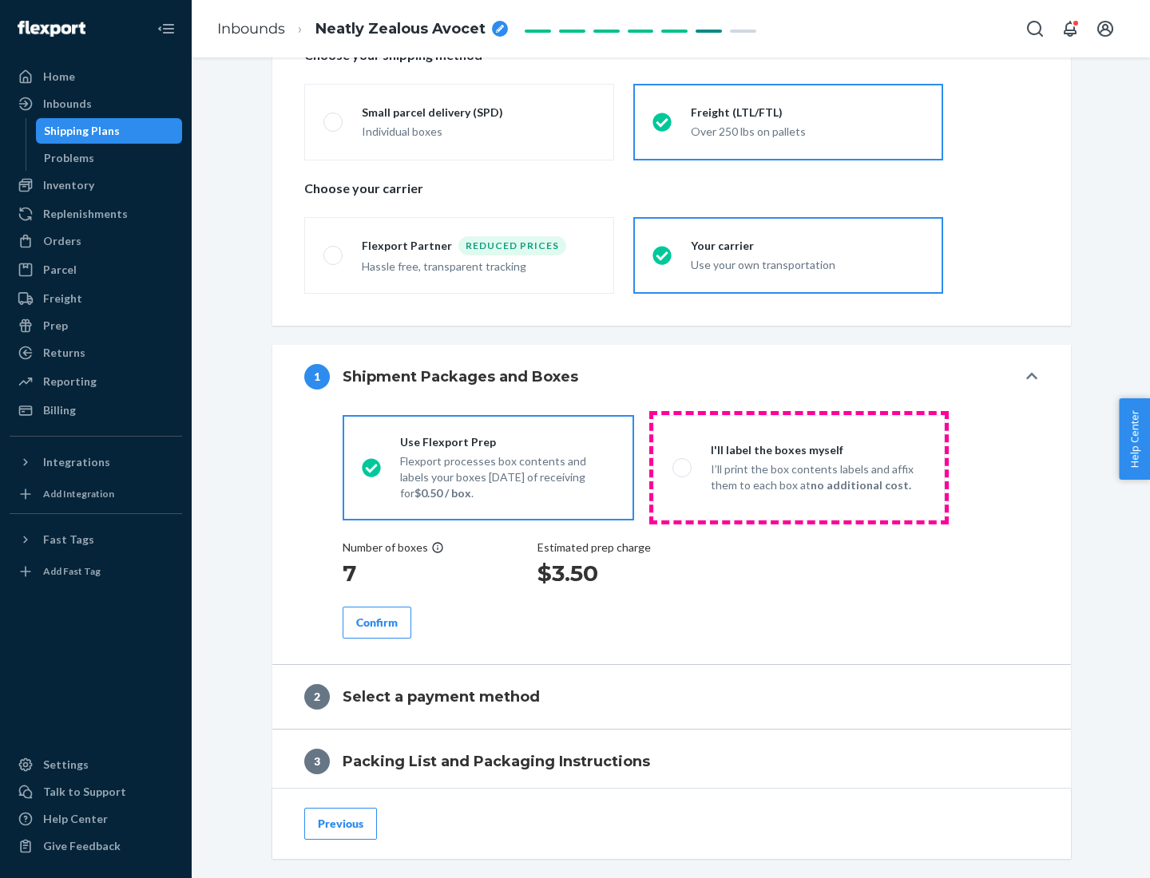
click at [798, 467] on p "I’ll print the box contents labels and affix them to each box at no additional …" at bounding box center [818, 477] width 215 height 32
click at [683, 467] on input "I'll label the boxes myself I’ll print the box contents labels and affix them t…" at bounding box center [677, 467] width 10 height 10
radio input "true"
radio input "false"
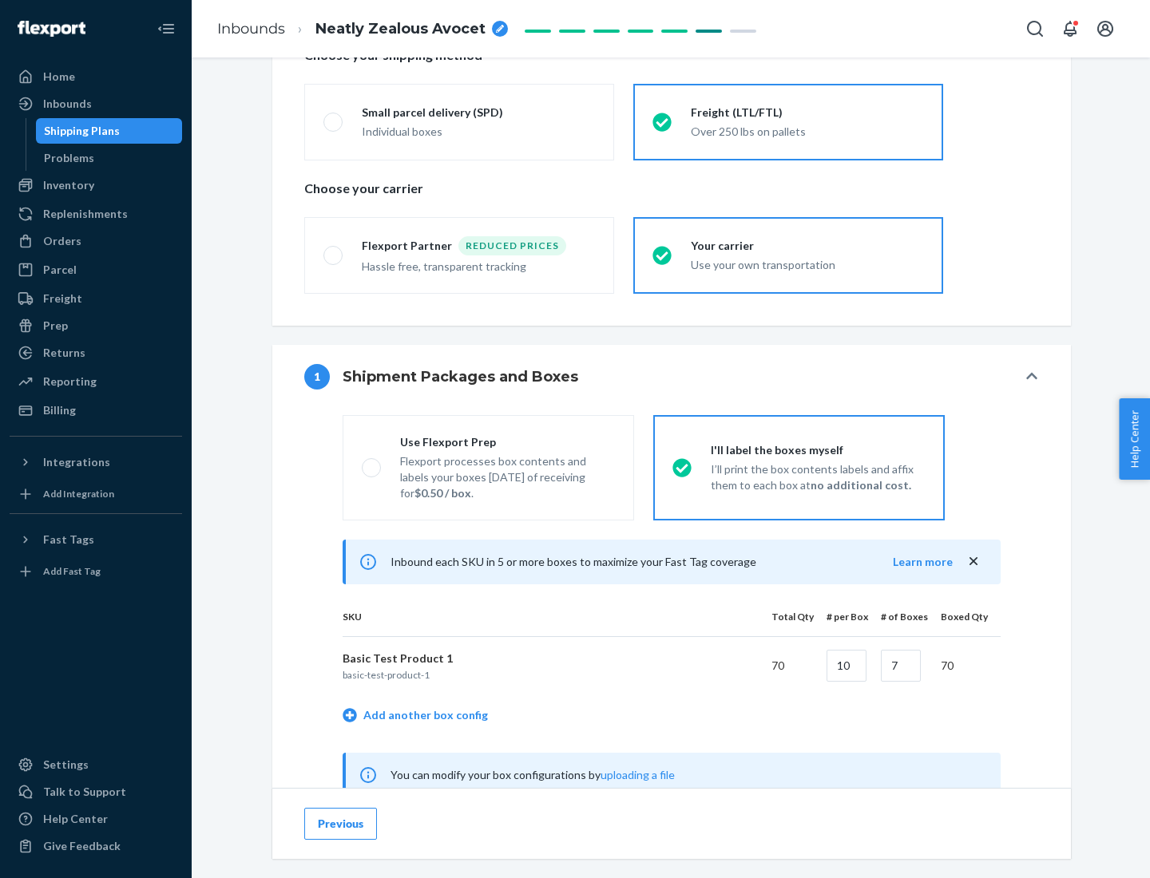
scroll to position [499, 0]
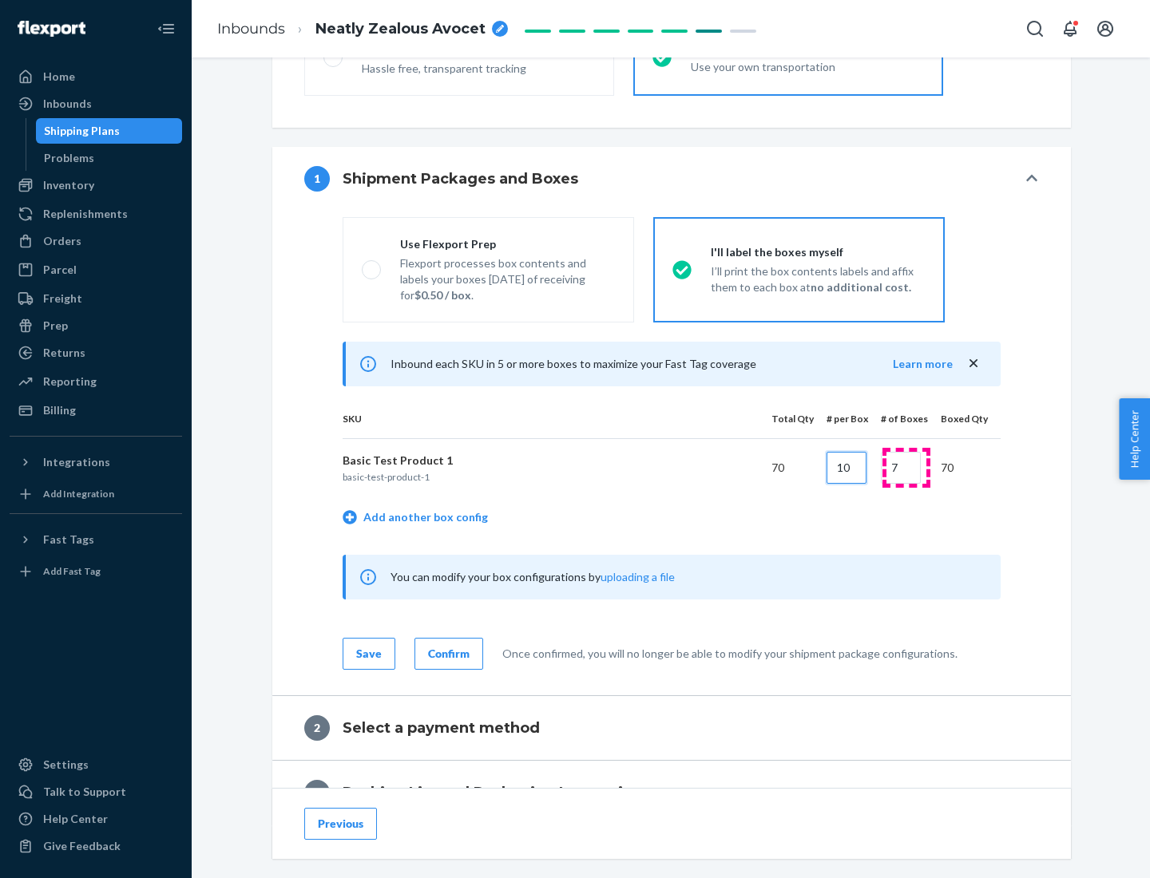
type input "10"
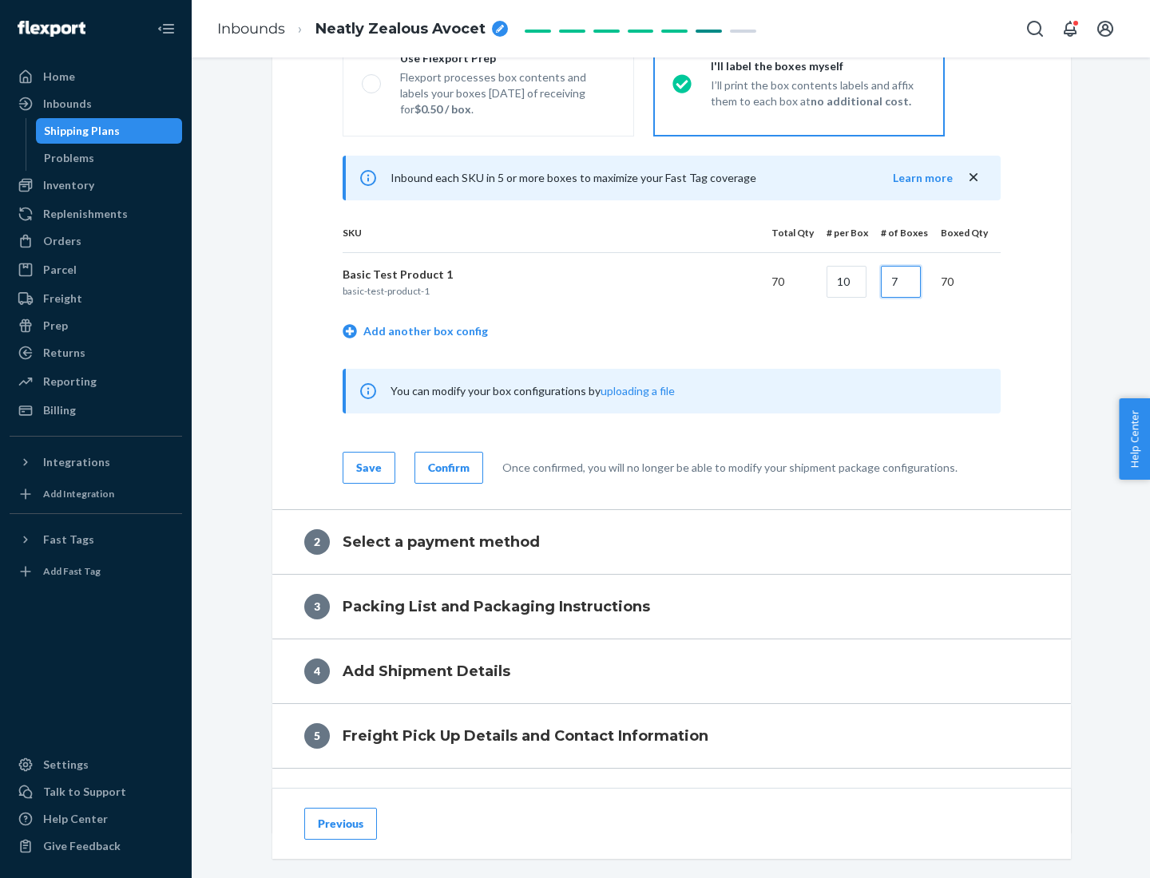
type input "7"
click at [446, 467] on div "Confirm" at bounding box center [449, 468] width 42 height 16
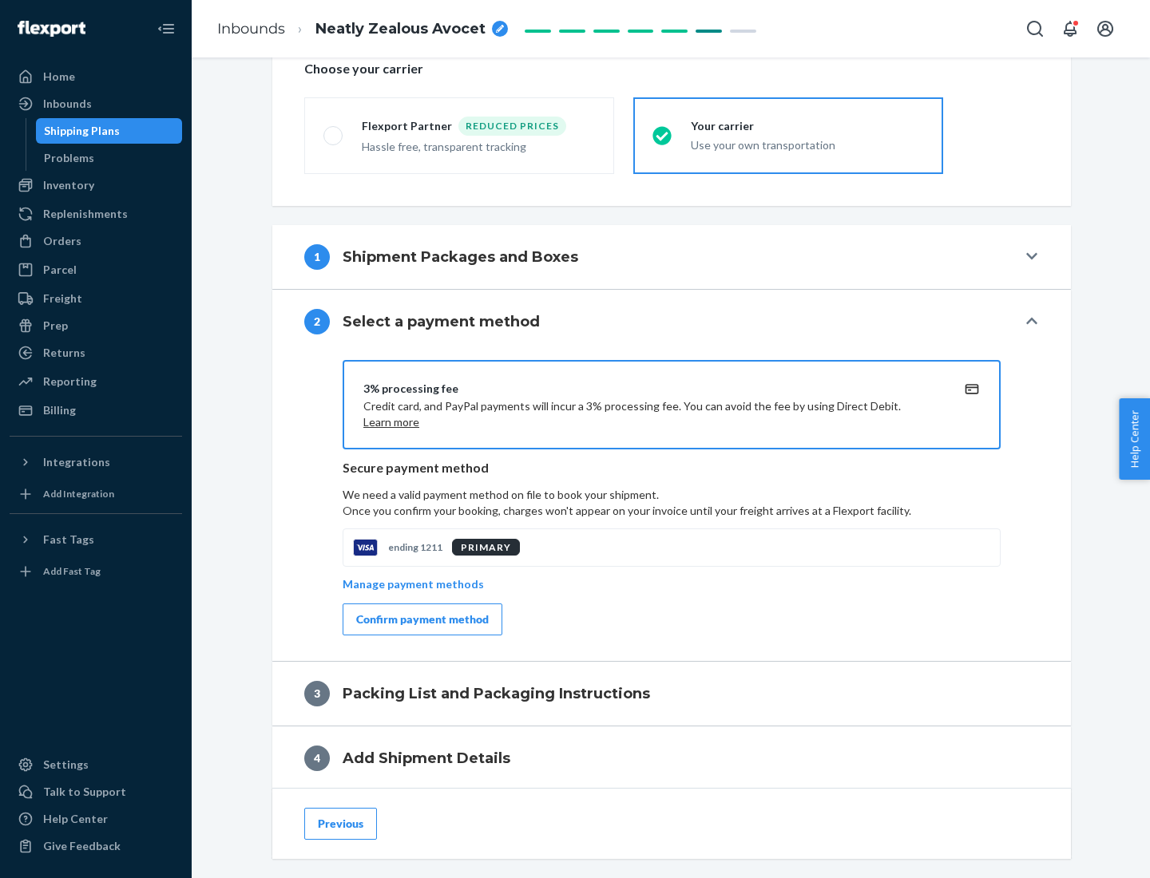
scroll to position [572, 0]
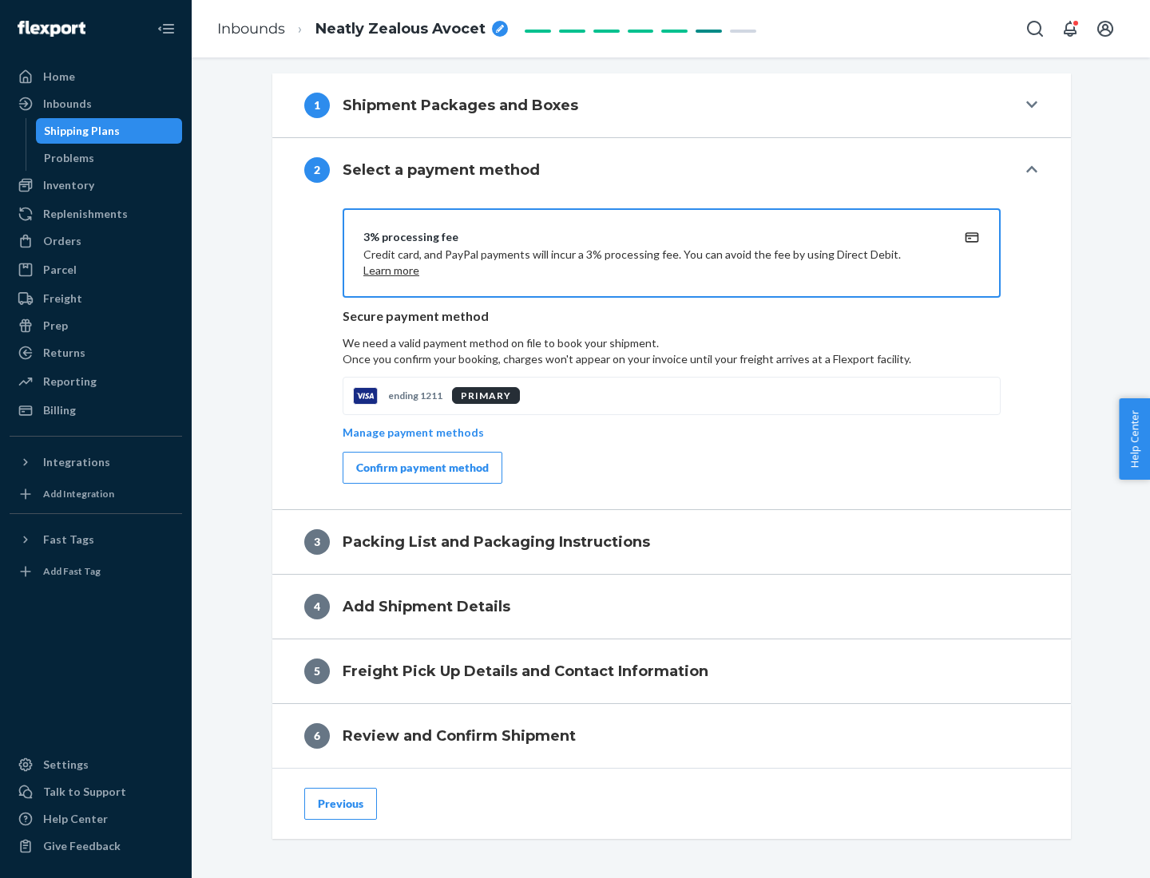
click at [421, 468] on div "Confirm payment method" at bounding box center [422, 468] width 133 height 16
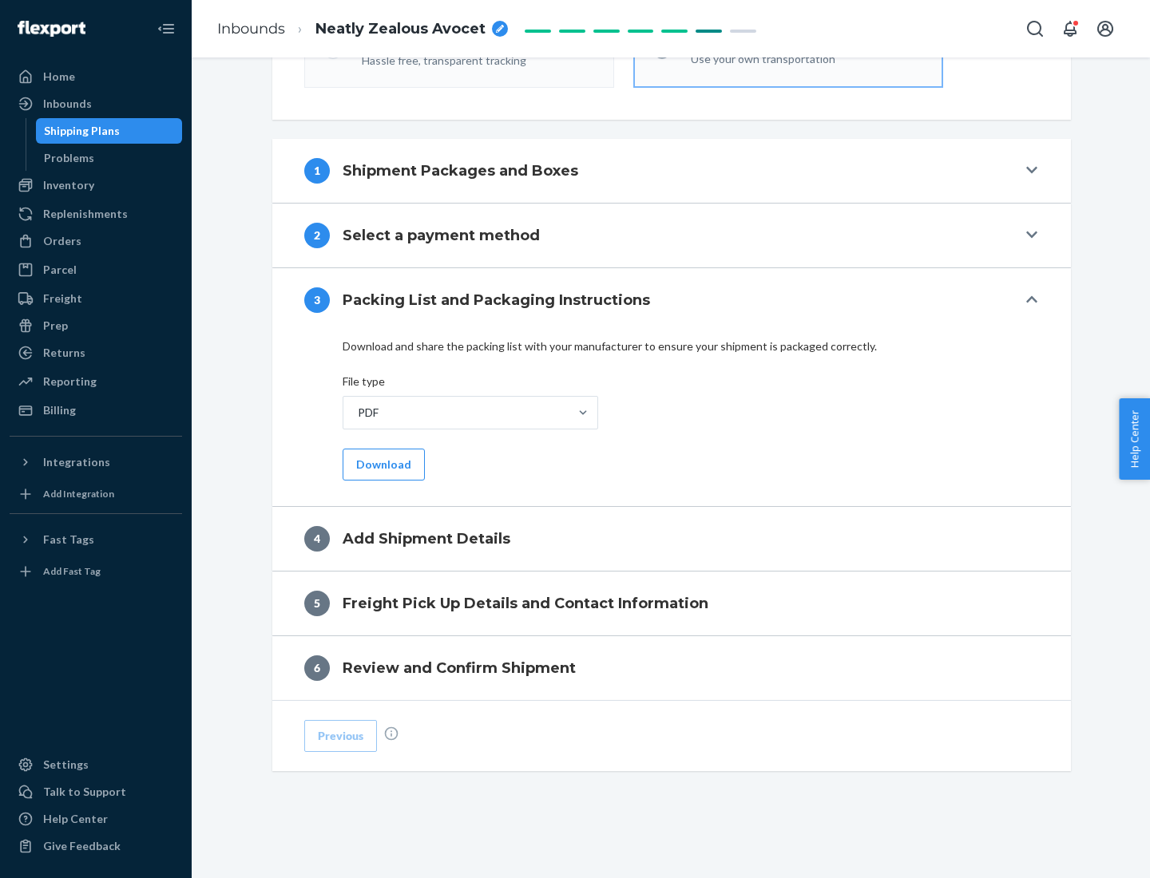
scroll to position [504, 0]
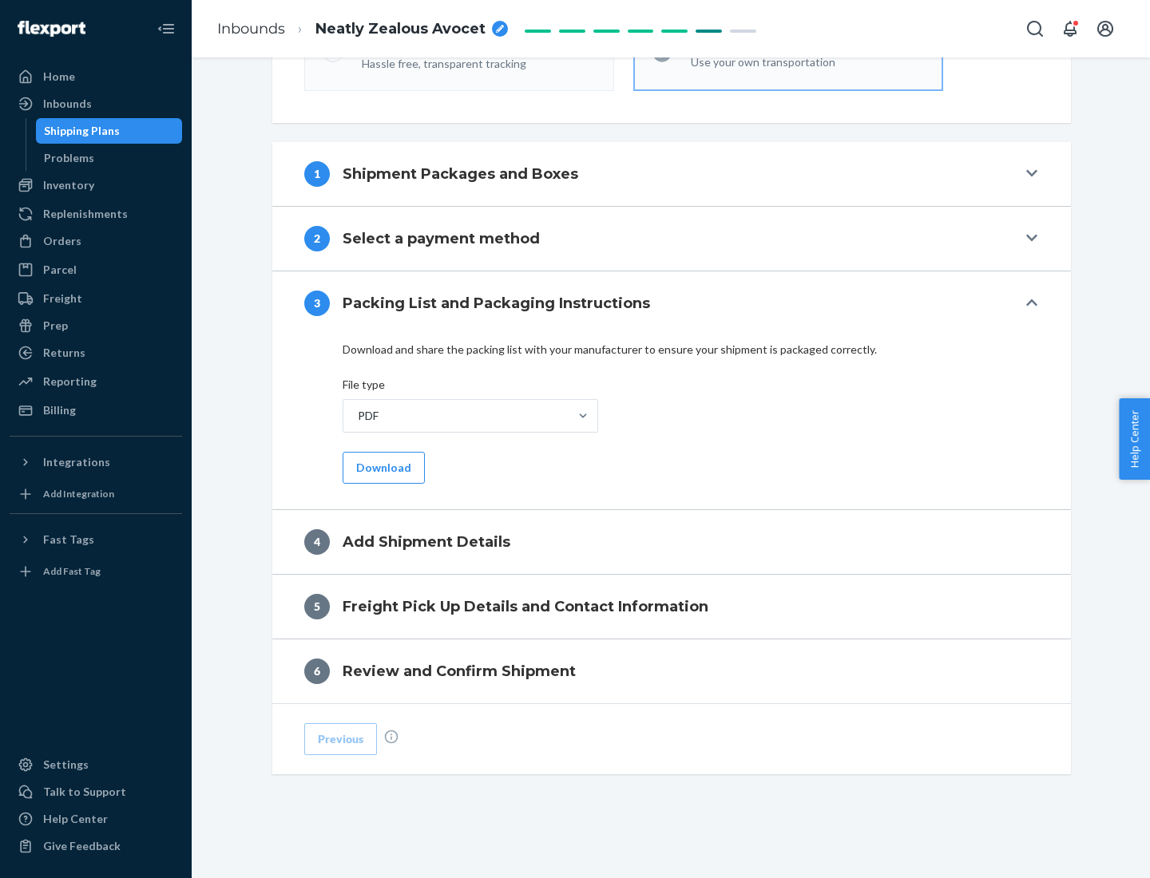
click at [382, 467] on button "Download" at bounding box center [384, 468] width 82 height 32
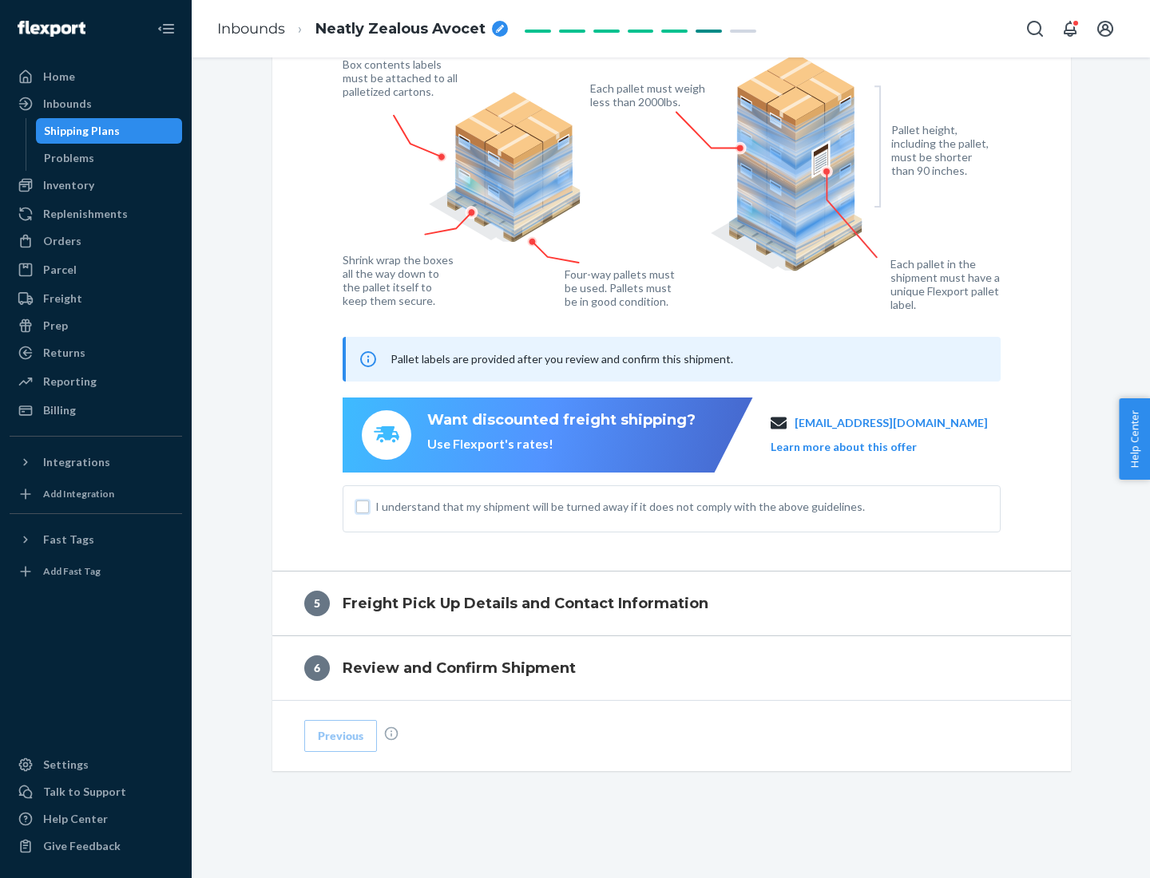
click at [362, 506] on input "I understand that my shipment will be turned away if it does not comply with th…" at bounding box center [362, 507] width 13 height 13
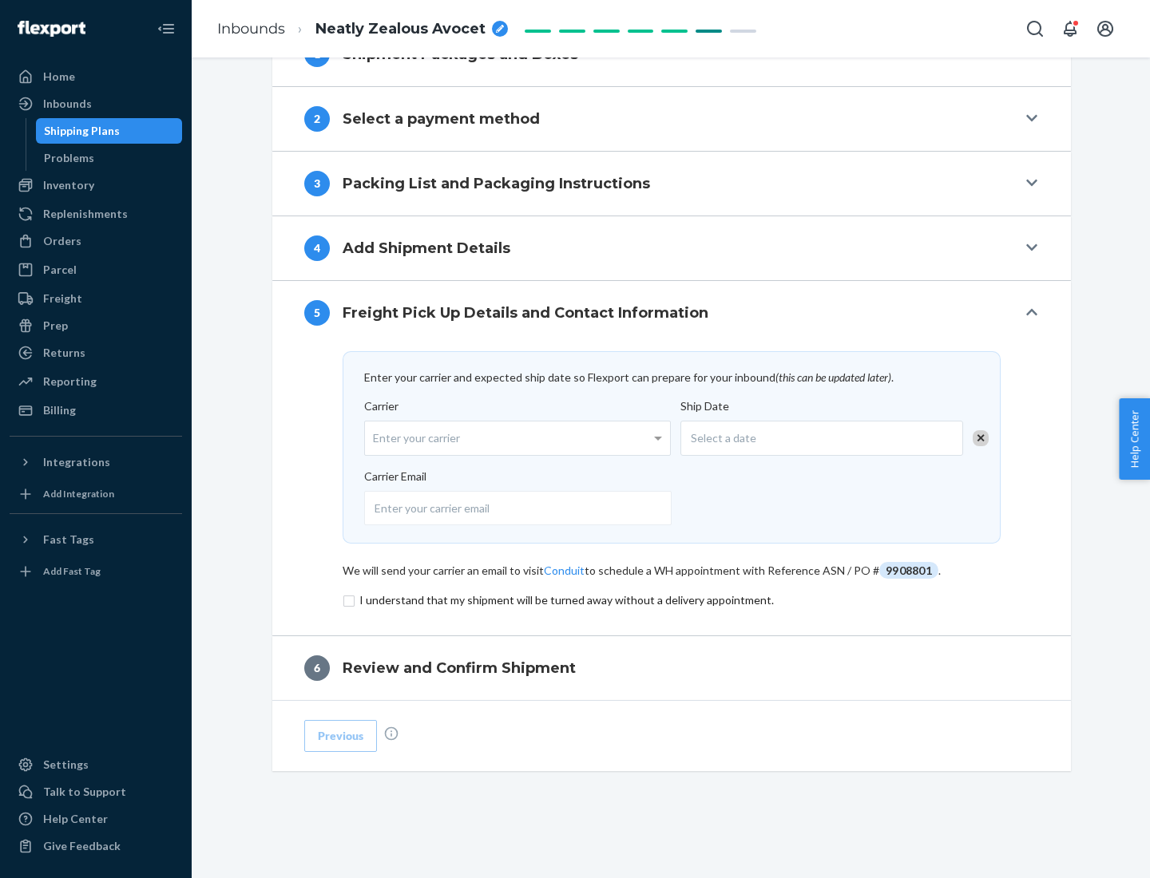
scroll to position [624, 0]
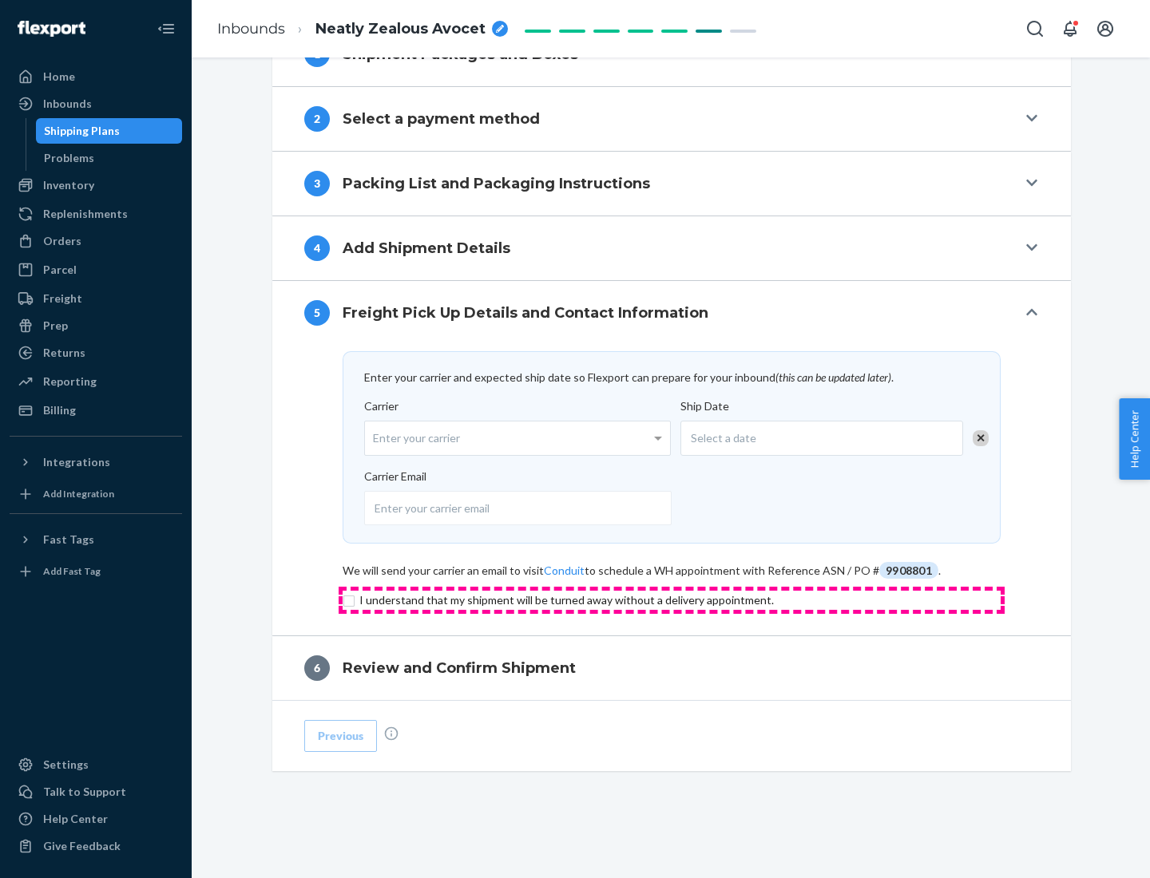
click at [671, 600] on input "checkbox" at bounding box center [672, 600] width 658 height 19
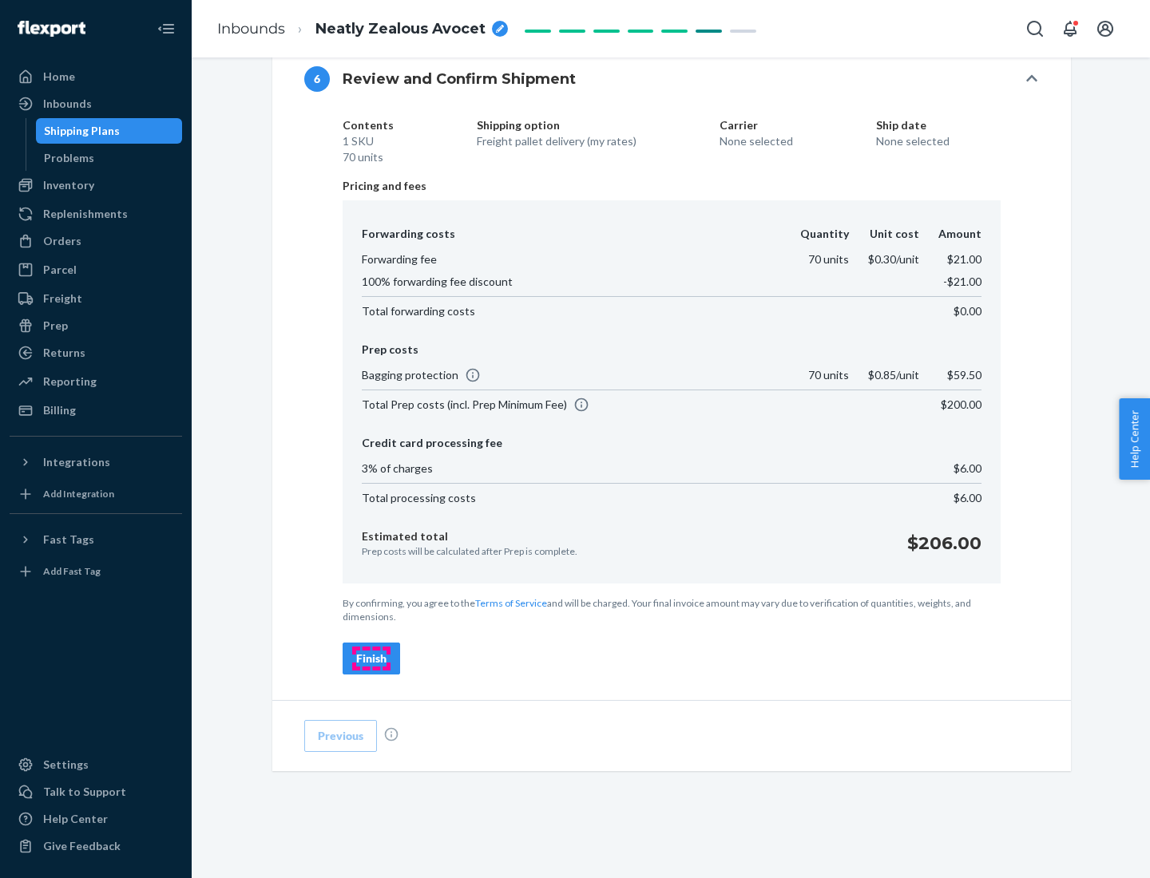
click at [371, 659] on div "Finish" at bounding box center [371, 659] width 30 height 16
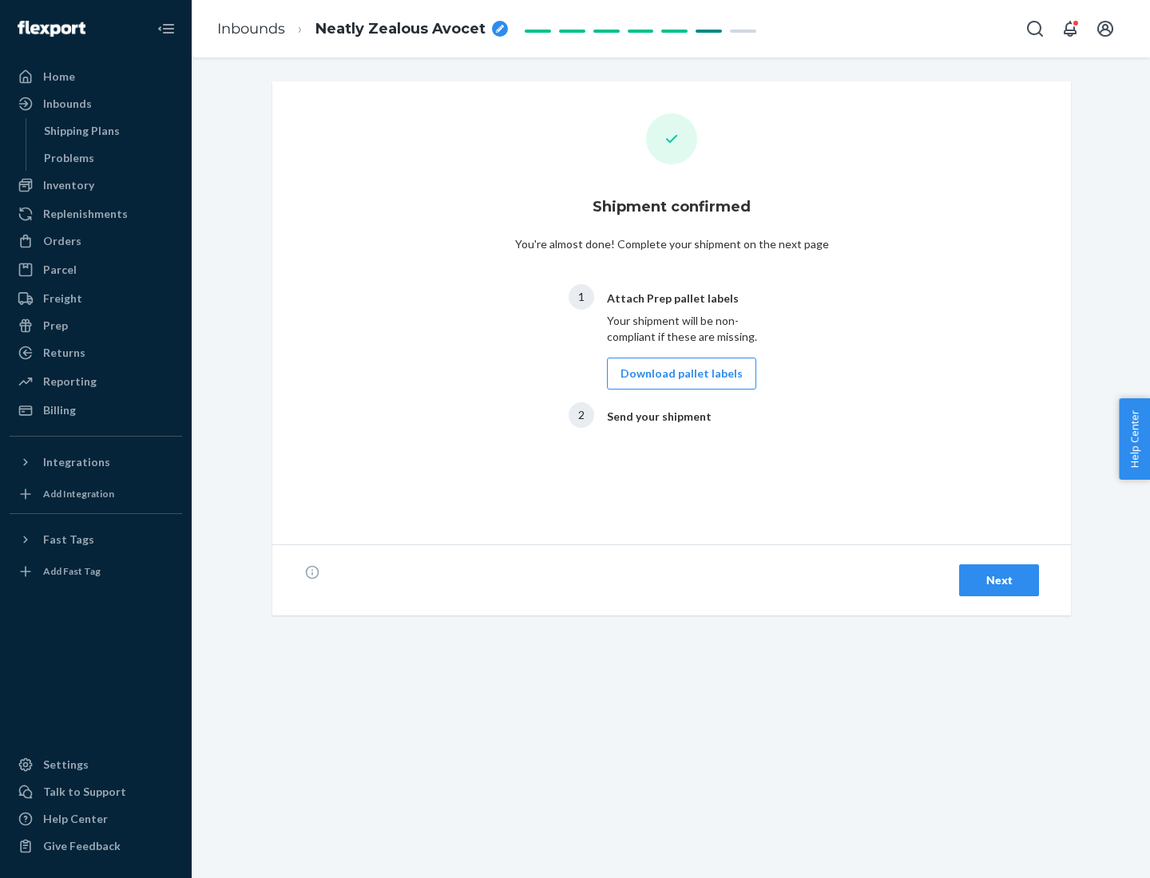
click at [677, 374] on button "Download pallet labels" at bounding box center [681, 374] width 149 height 32
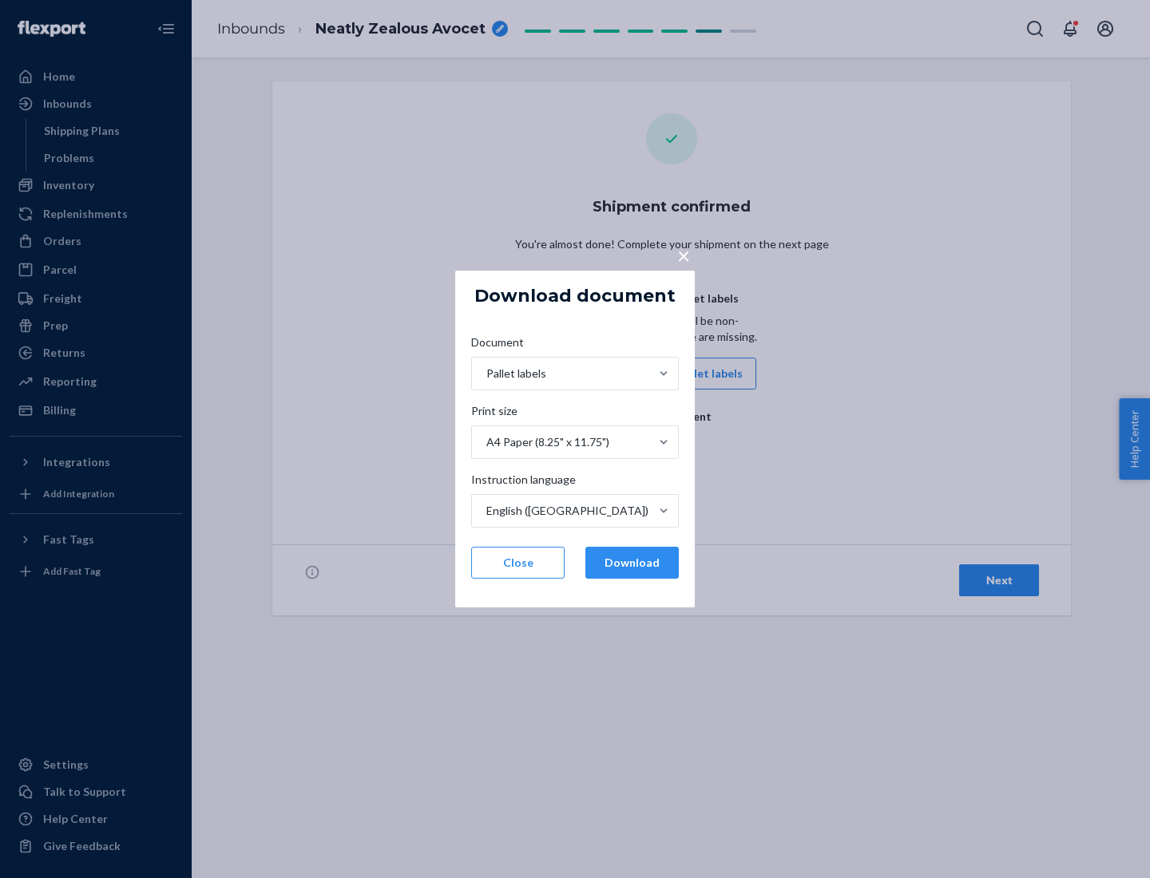
click at [632, 563] on button "Download" at bounding box center [631, 563] width 93 height 32
click at [683, 255] on span "×" at bounding box center [683, 255] width 13 height 27
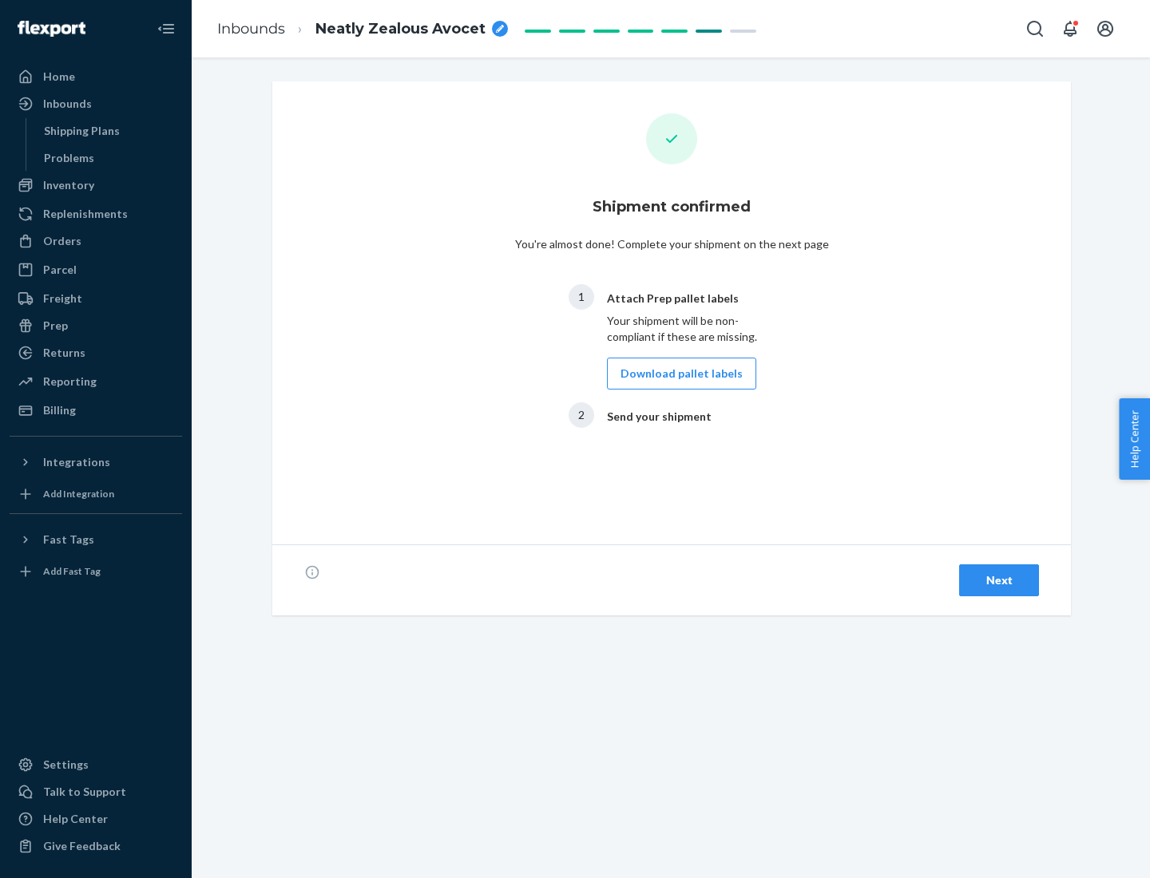
click at [999, 580] on div "Next" at bounding box center [998, 580] width 53 height 16
